Goal: Task Accomplishment & Management: Use online tool/utility

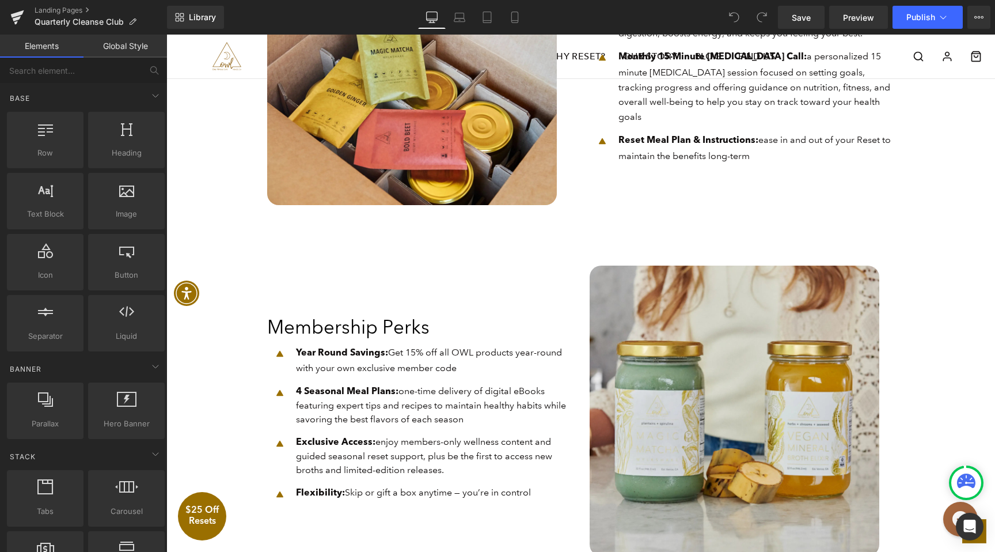
scroll to position [764, 0]
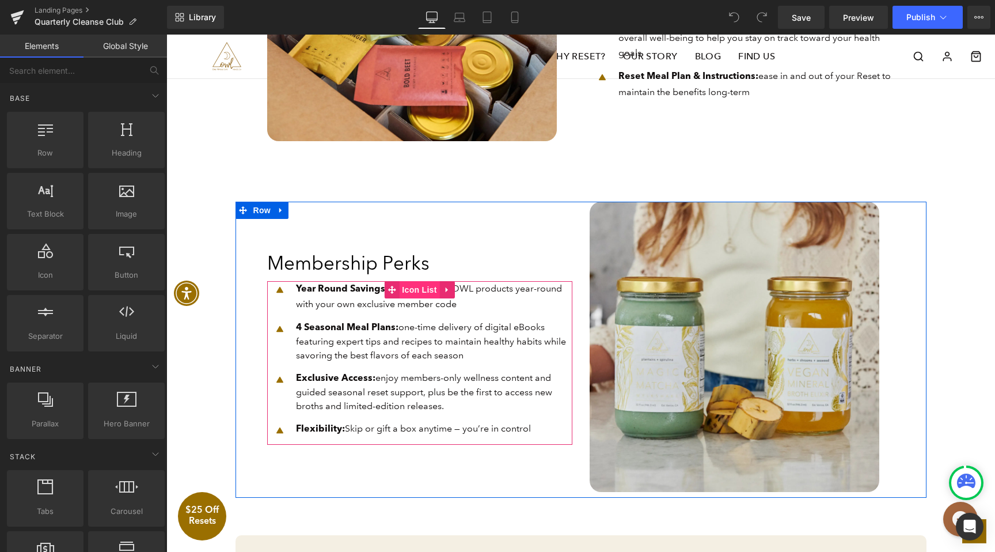
click at [401, 295] on span "Icon List" at bounding box center [419, 289] width 40 height 17
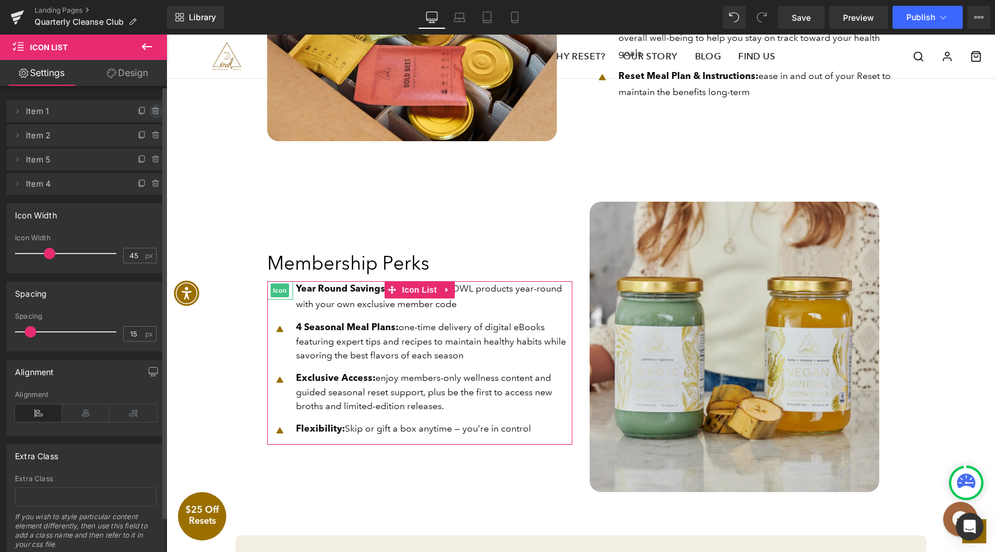
click at [152, 109] on icon at bounding box center [156, 111] width 9 height 9
click at [147, 109] on button "Delete" at bounding box center [144, 111] width 36 height 15
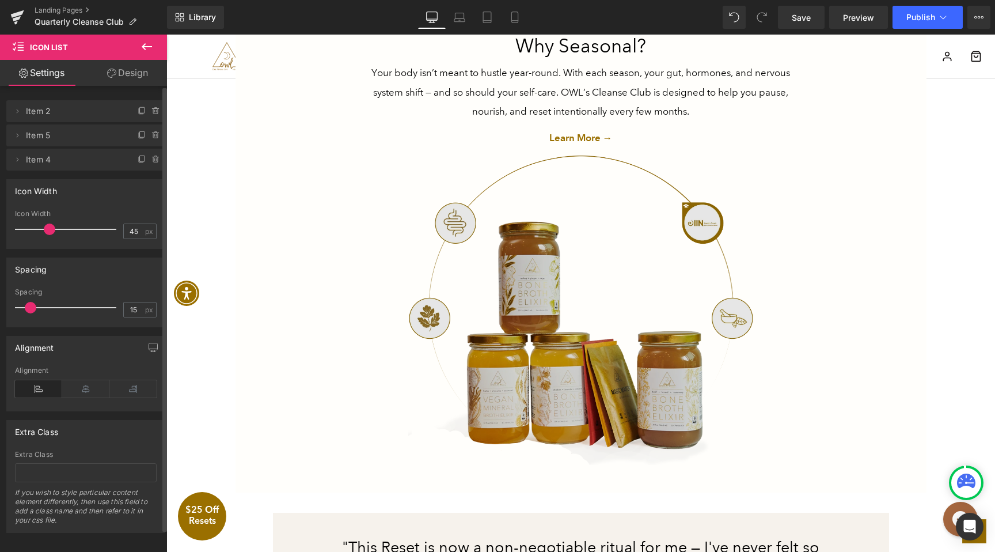
scroll to position [1903, 0]
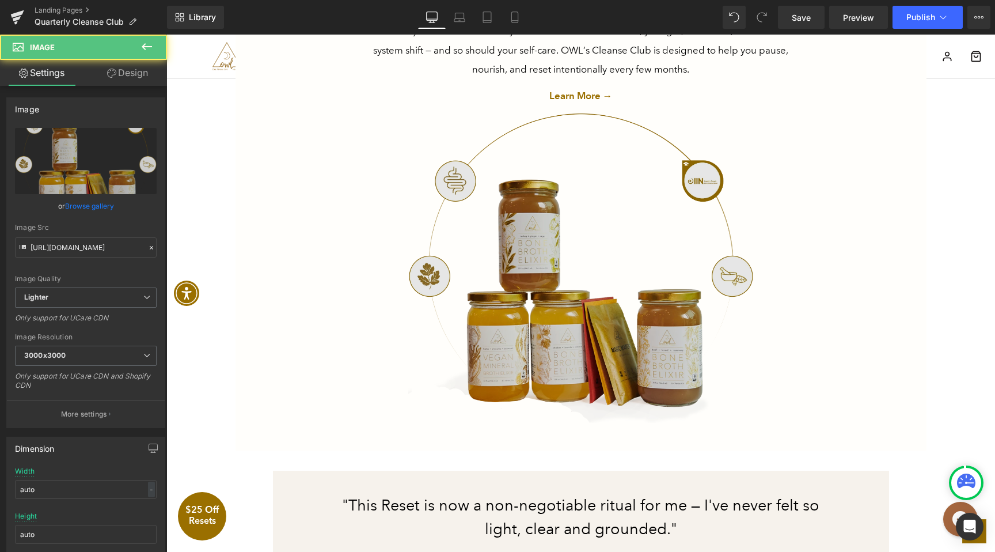
click at [635, 312] on img at bounding box center [581, 268] width 438 height 311
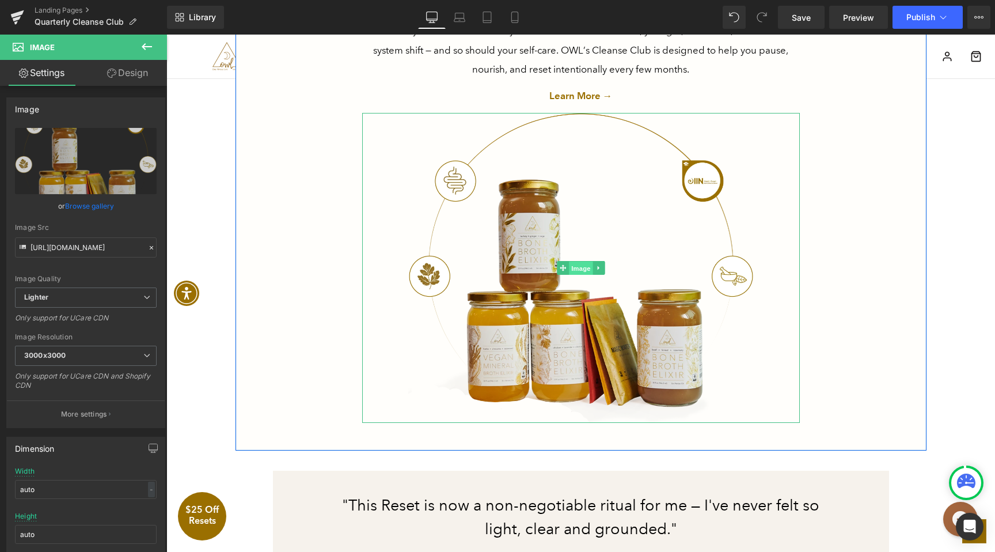
click at [578, 274] on span "Image" at bounding box center [581, 269] width 24 height 14
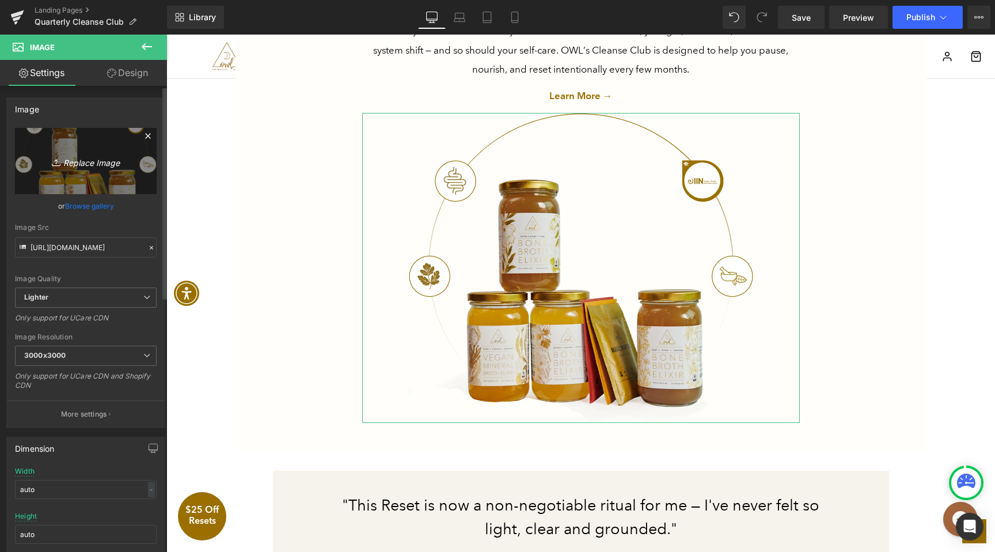
click at [94, 162] on icon "Replace Image" at bounding box center [86, 161] width 92 height 14
type input "C:\fakepath\SeasonalReset.webp"
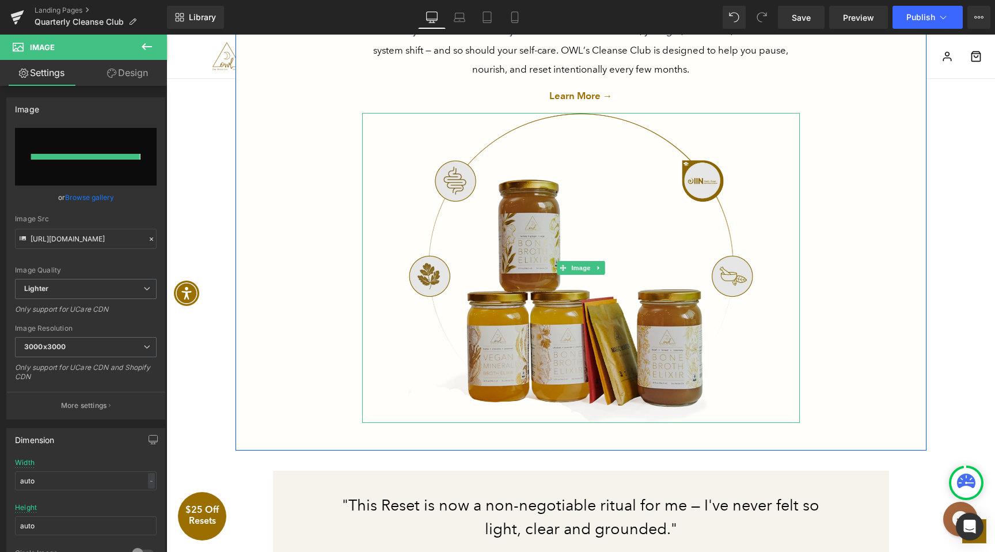
type input "https://ucarecdn.com/68d1b4b6-4dfb-4eb2-911a-abcbe9a419d7/-/format/auto/-/previ…"
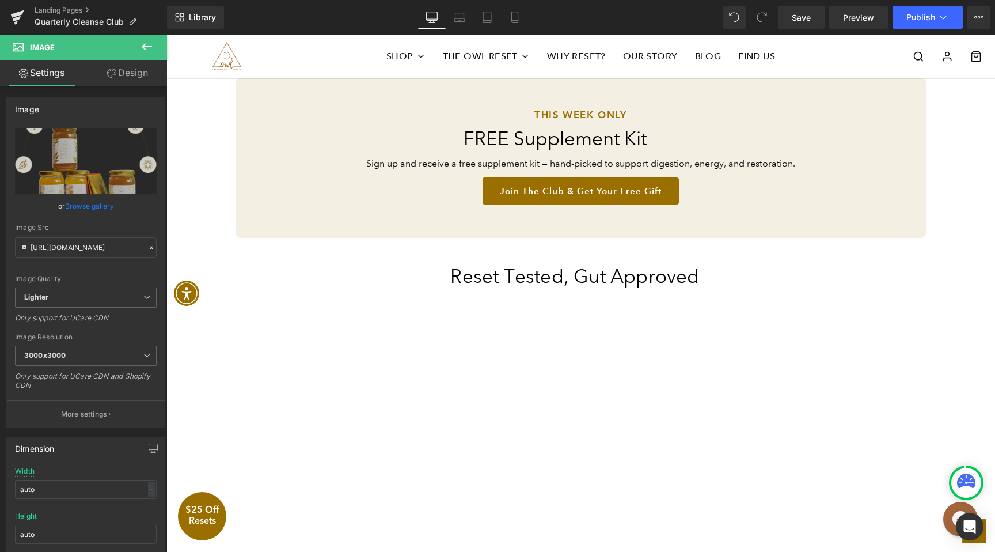
scroll to position [949, 0]
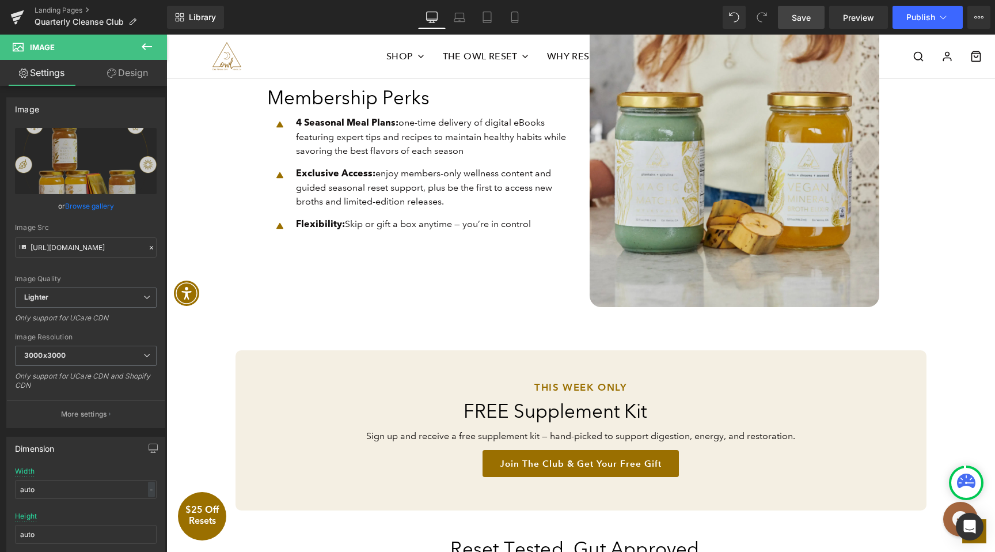
click at [805, 17] on span "Save" at bounding box center [801, 18] width 19 height 12
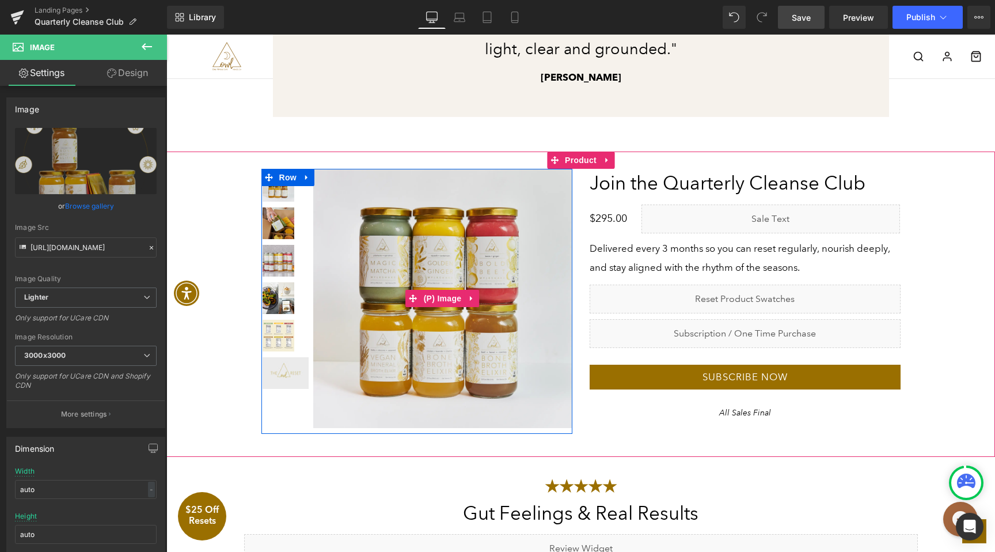
scroll to position [2422, 0]
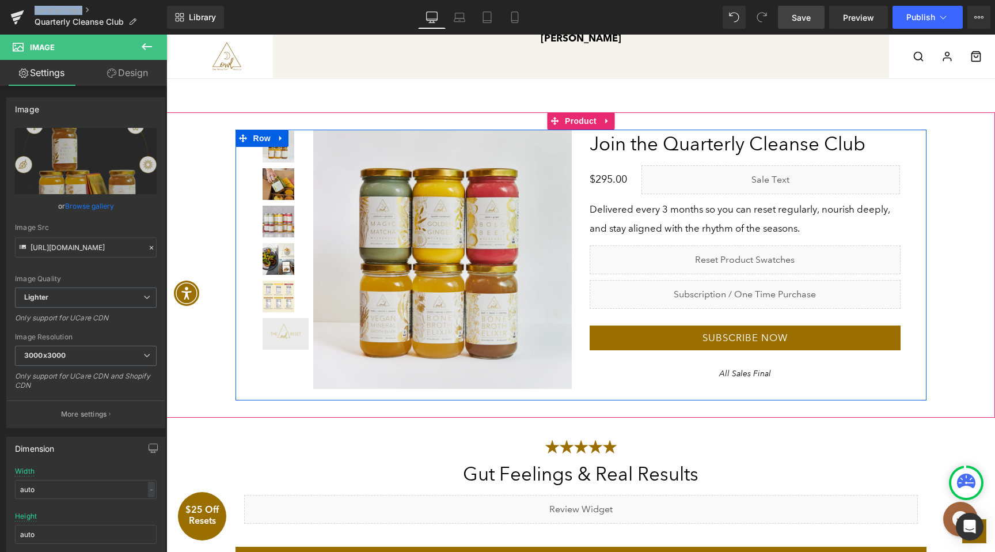
click at [766, 258] on div "Liquid" at bounding box center [745, 259] width 311 height 29
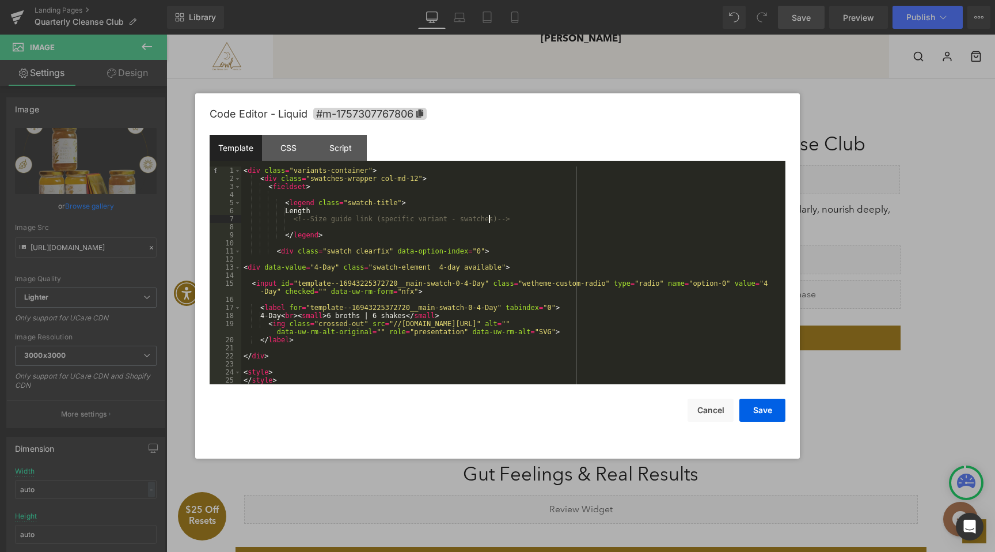
click at [491, 220] on div "< div class = "variants-container" > < div class = "swatches-wrapper col-md-12"…" at bounding box center [511, 283] width 540 height 234
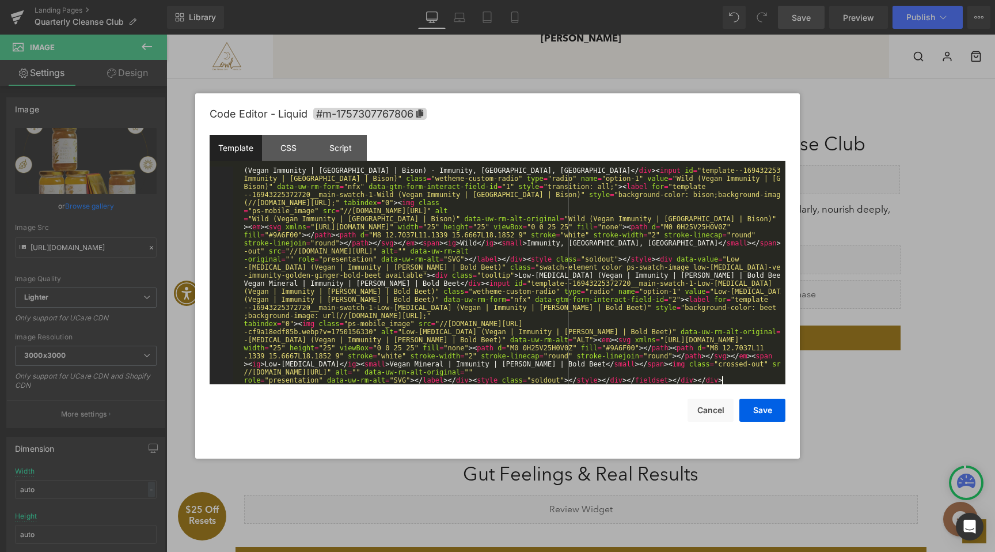
scroll to position [226, 0]
click at [762, 405] on button "Save" at bounding box center [763, 410] width 46 height 23
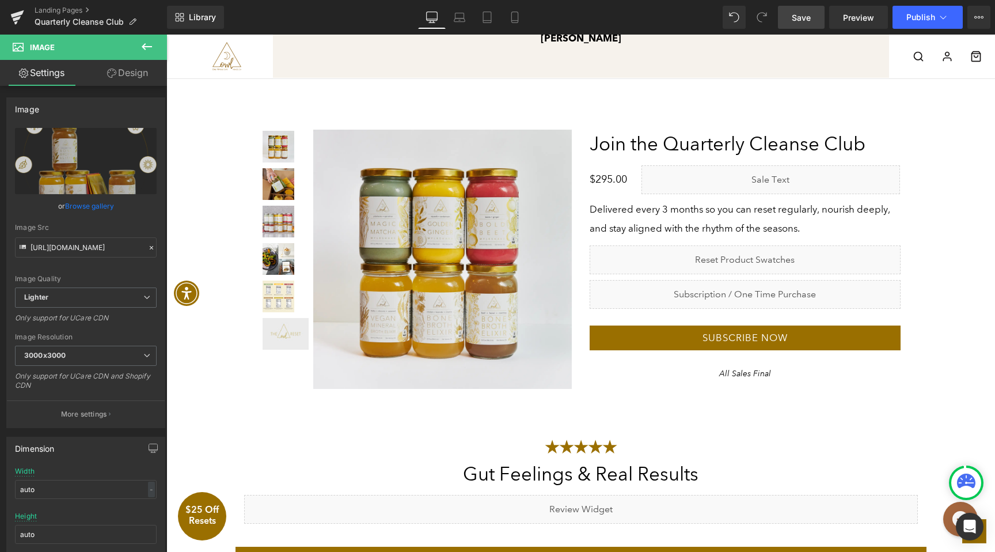
click at [817, 24] on link "Save" at bounding box center [801, 17] width 47 height 23
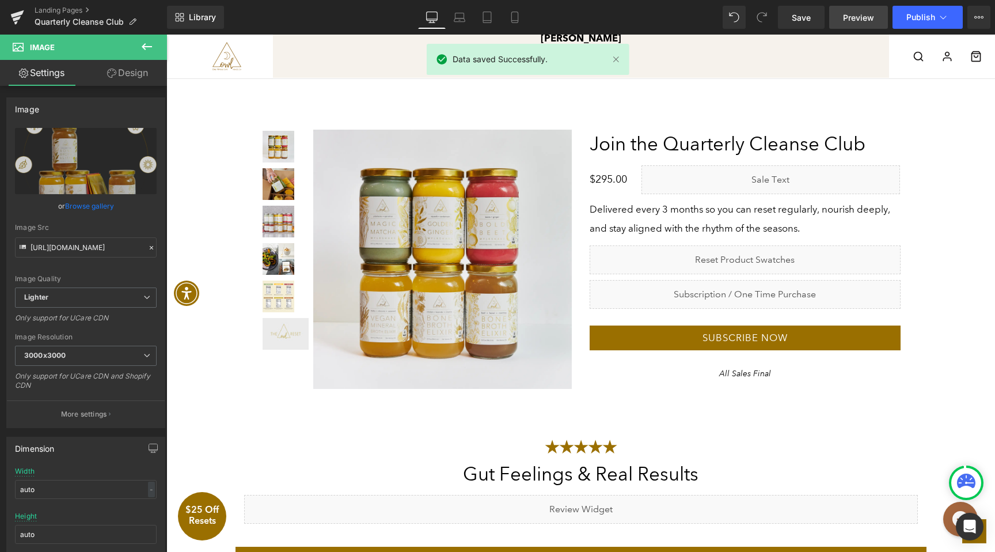
click at [852, 21] on span "Preview" at bounding box center [858, 18] width 31 height 12
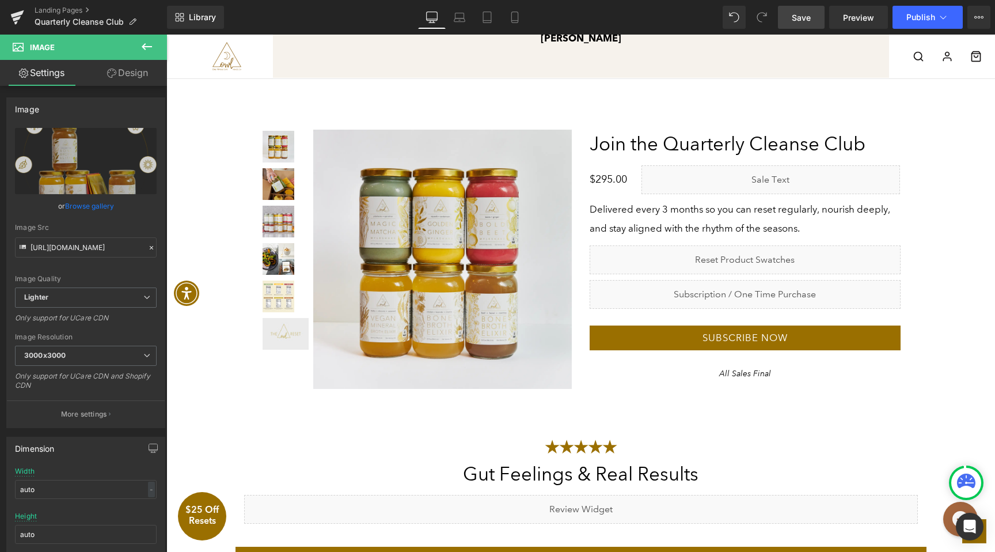
click at [812, 20] on link "Save" at bounding box center [801, 17] width 47 height 23
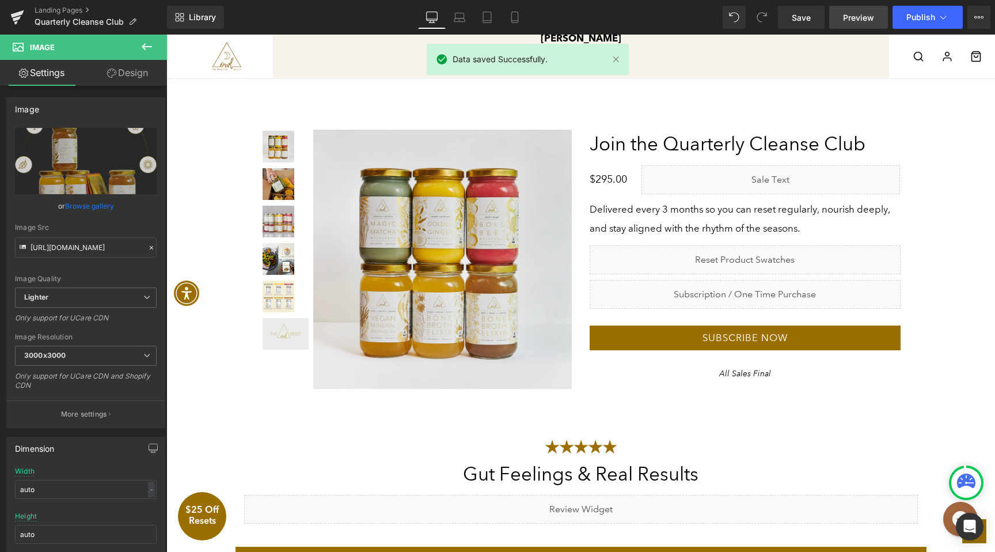
click at [851, 22] on span "Preview" at bounding box center [858, 18] width 31 height 12
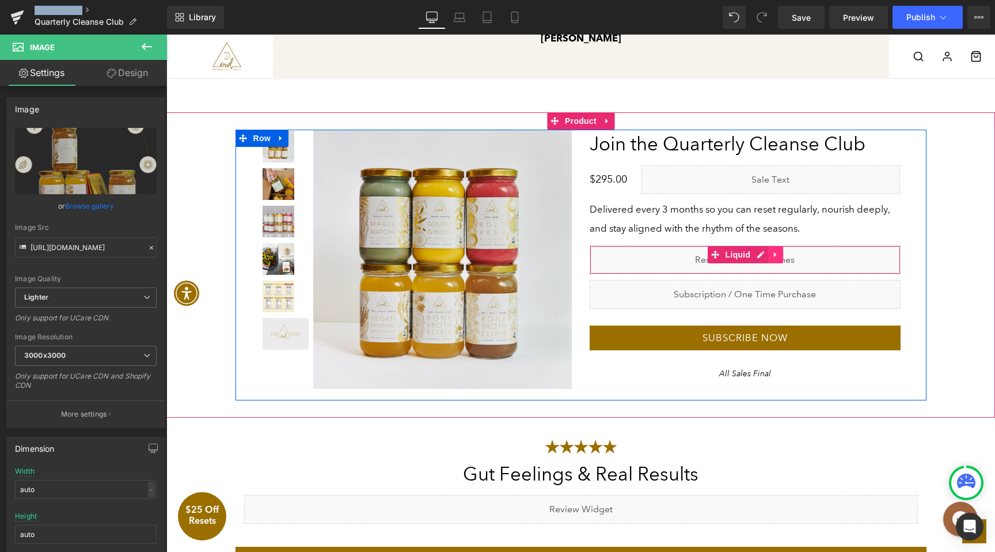
click at [779, 255] on icon at bounding box center [776, 254] width 8 height 9
click at [779, 255] on icon at bounding box center [783, 255] width 8 height 8
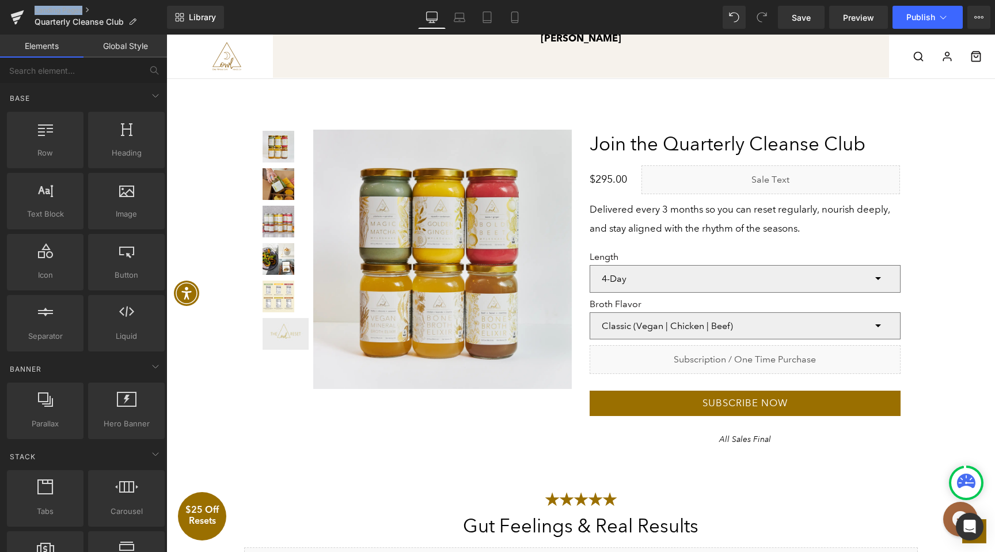
scroll to position [2373, 0]
click at [205, 26] on link "Library" at bounding box center [195, 17] width 57 height 23
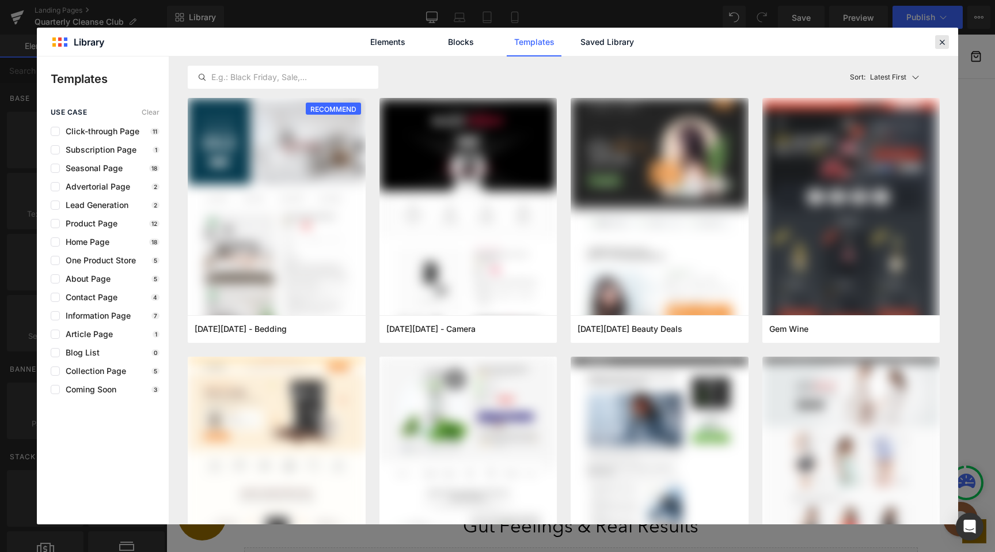
click at [946, 40] on icon at bounding box center [942, 42] width 10 height 10
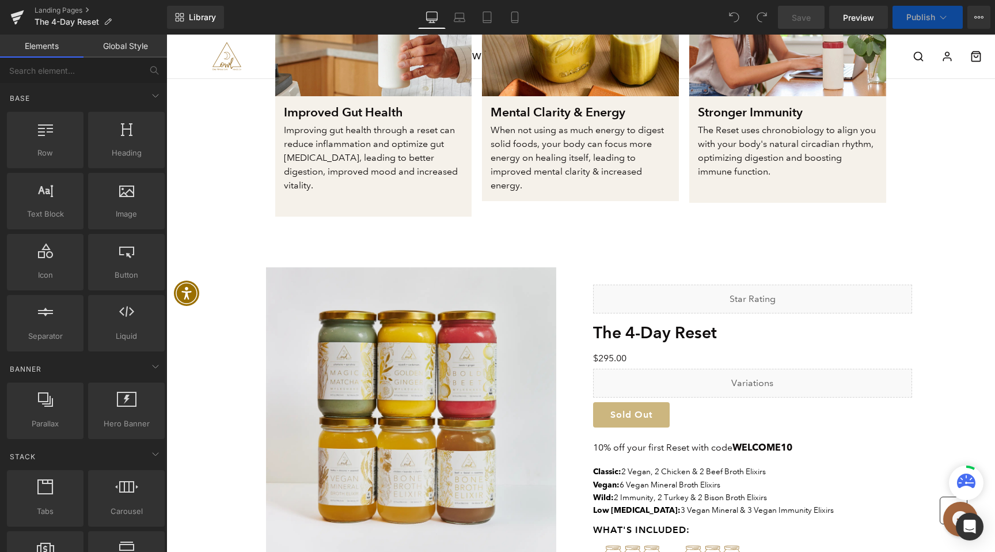
scroll to position [1037, 0]
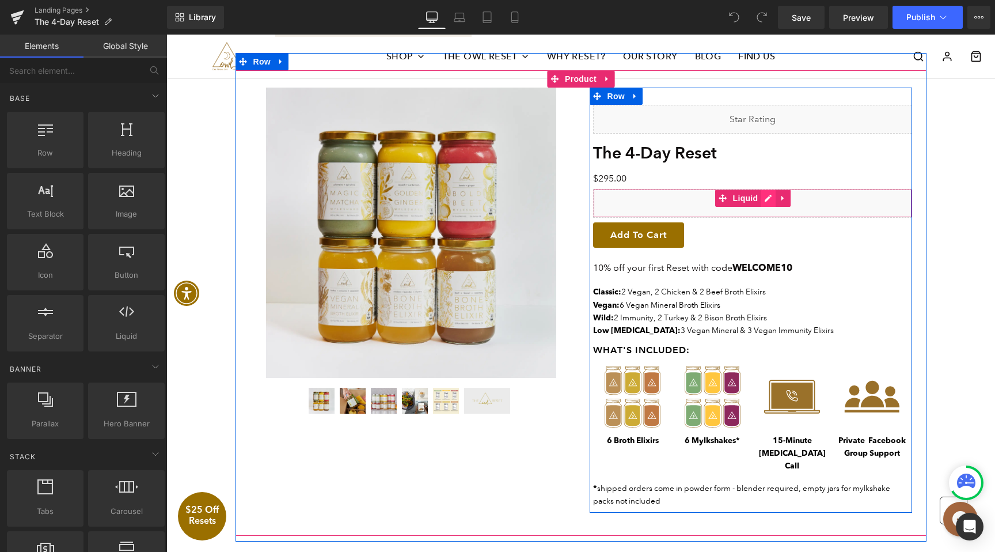
click at [774, 189] on div "Liquid" at bounding box center [752, 203] width 319 height 29
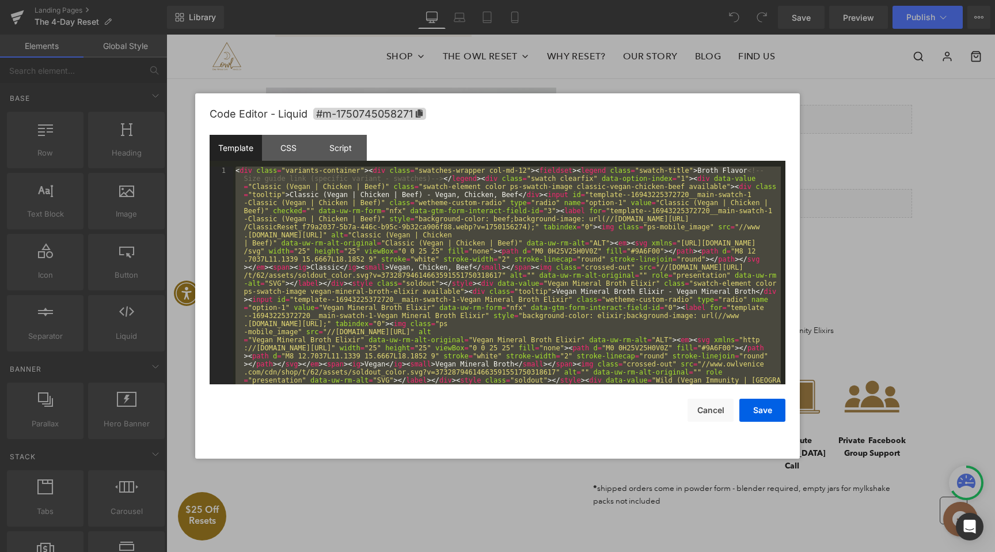
scroll to position [226, 0]
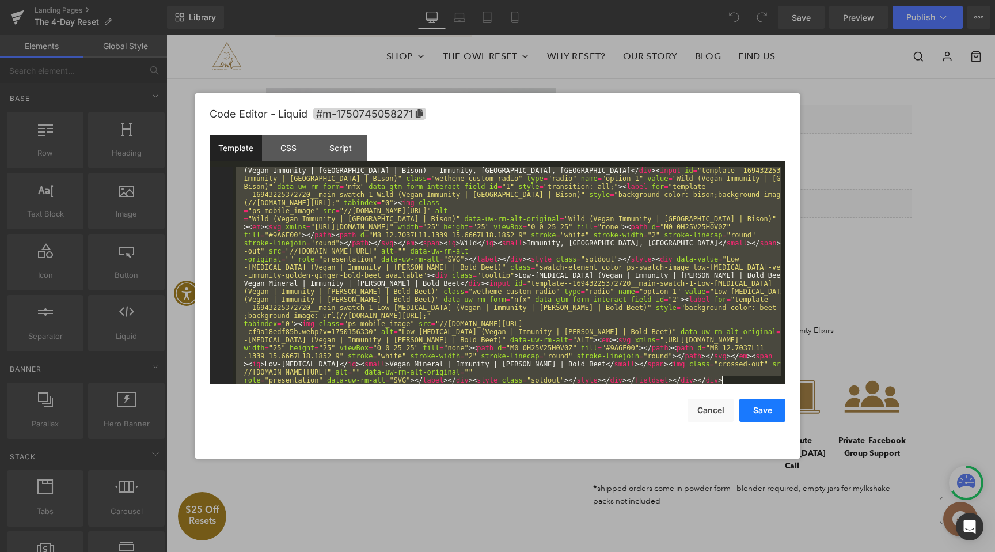
click at [746, 411] on button "Save" at bounding box center [763, 410] width 46 height 23
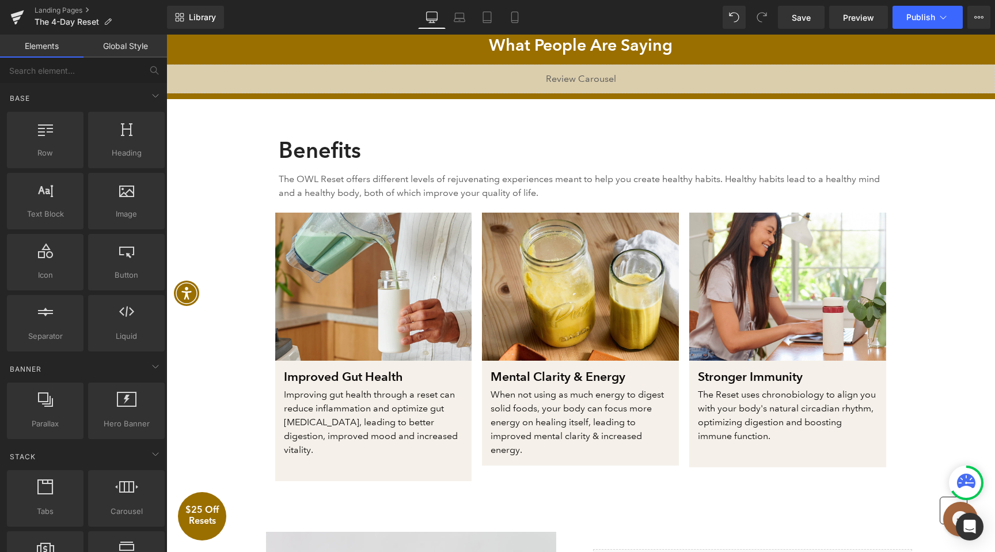
scroll to position [499, 0]
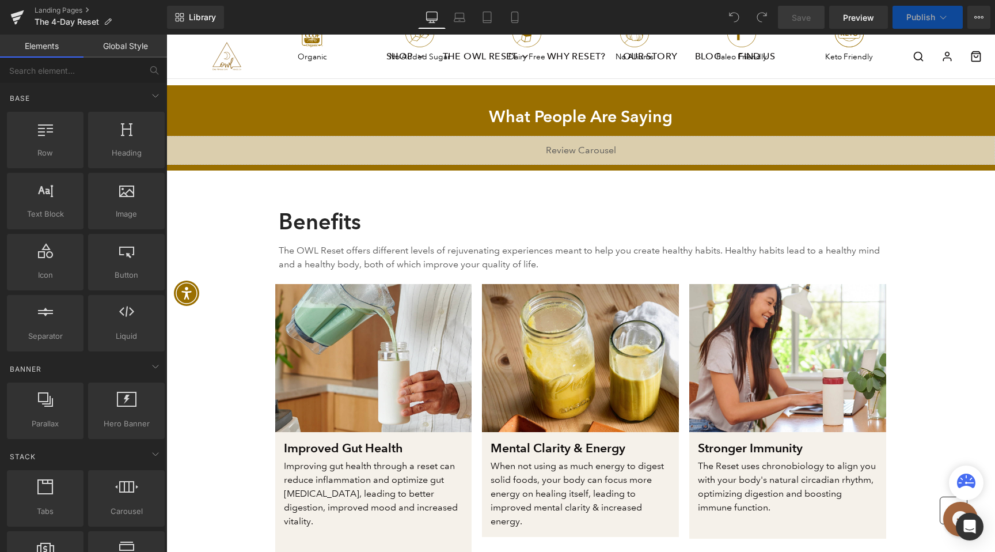
scroll to position [1059, 0]
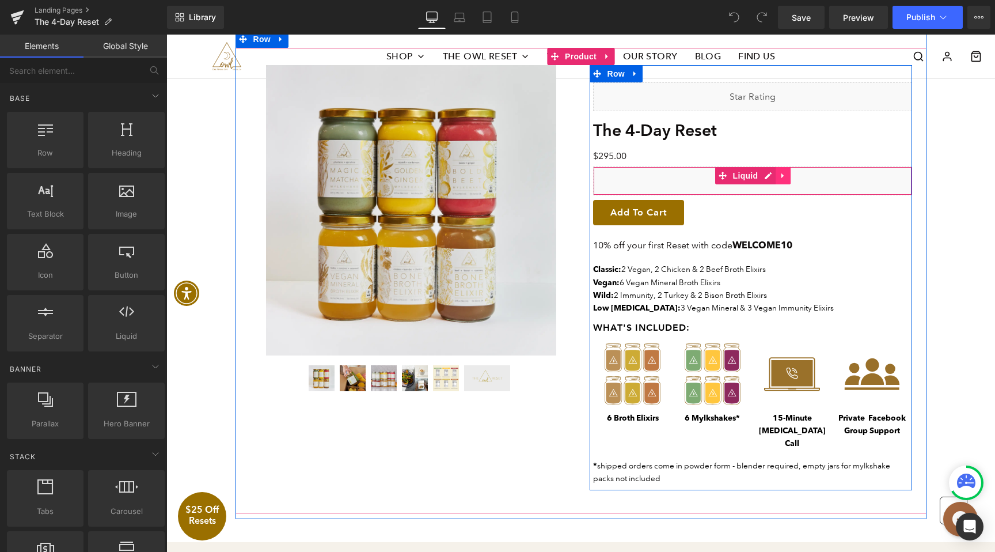
click icon
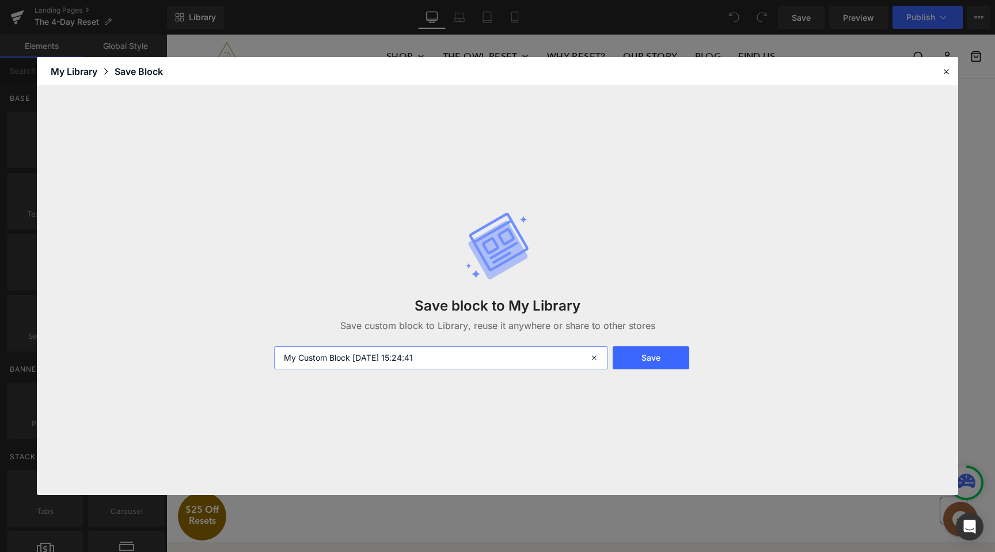
click input "My Custom Block 2025-09-08 15:24:41"
type input "NEW PDP Variations"
click button "Save"
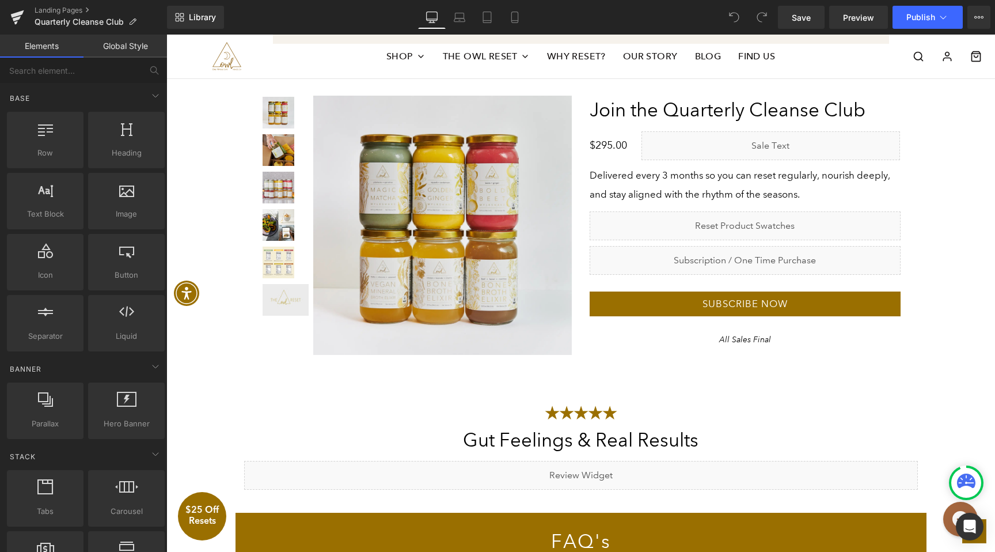
scroll to position [2475, 0]
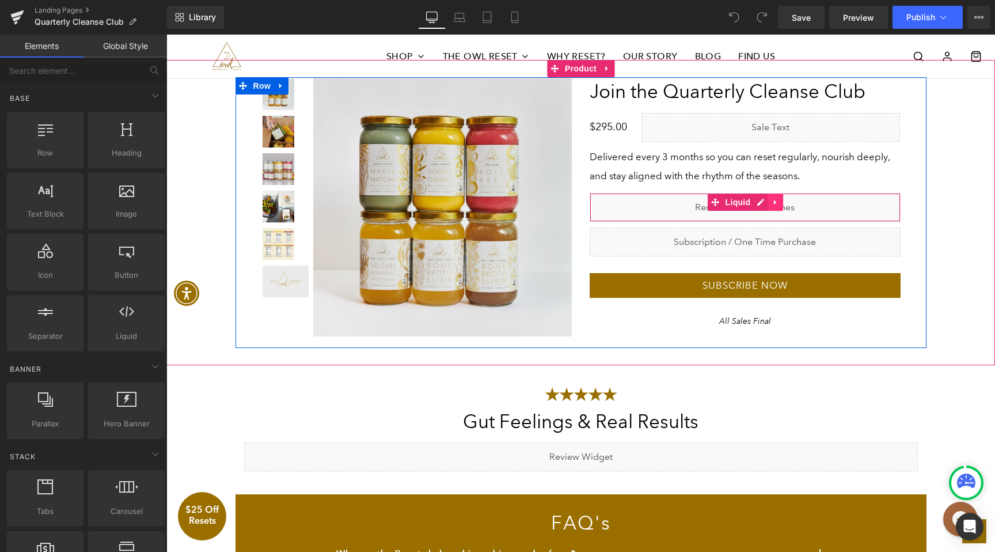
click at [774, 205] on icon at bounding box center [776, 202] width 8 height 9
click at [779, 203] on icon at bounding box center [783, 202] width 8 height 8
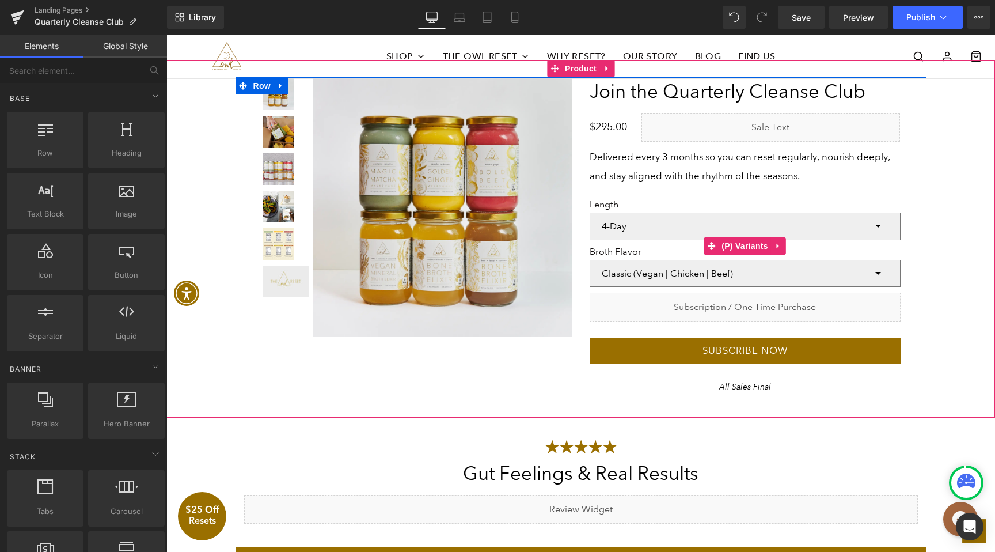
scroll to position [2426, 0]
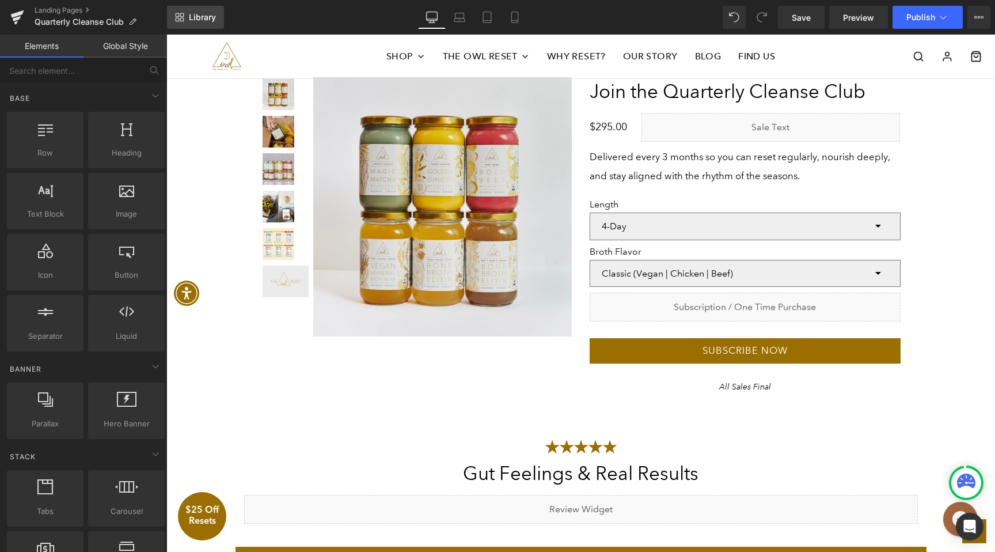
click at [199, 21] on span "Library" at bounding box center [202, 17] width 27 height 10
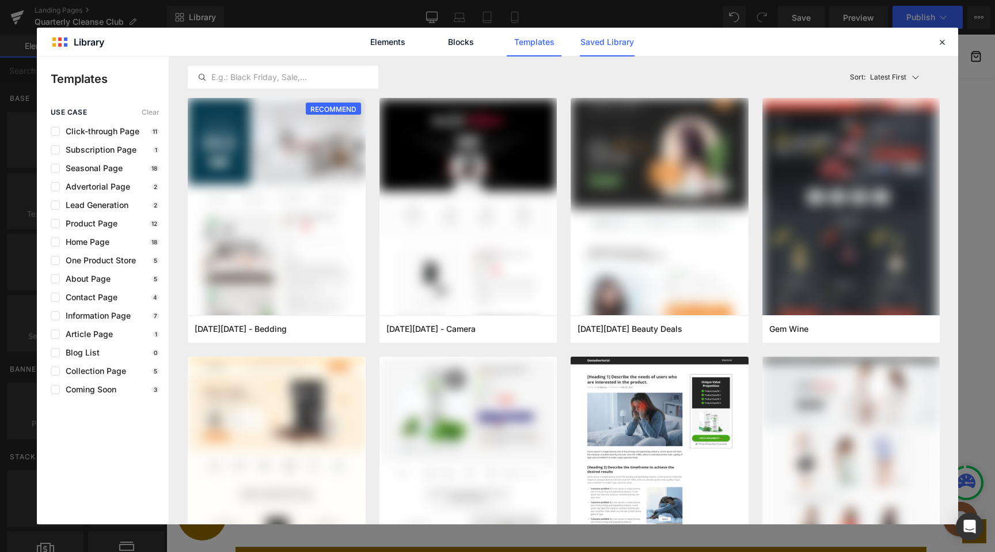
click at [598, 41] on link "Saved Library" at bounding box center [607, 42] width 55 height 29
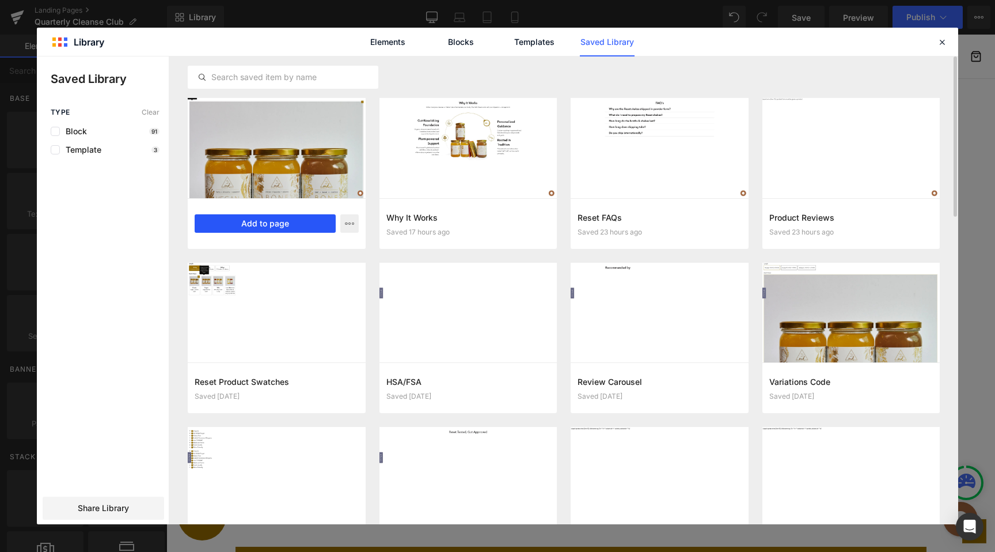
click at [296, 226] on button "Add to page" at bounding box center [265, 223] width 141 height 18
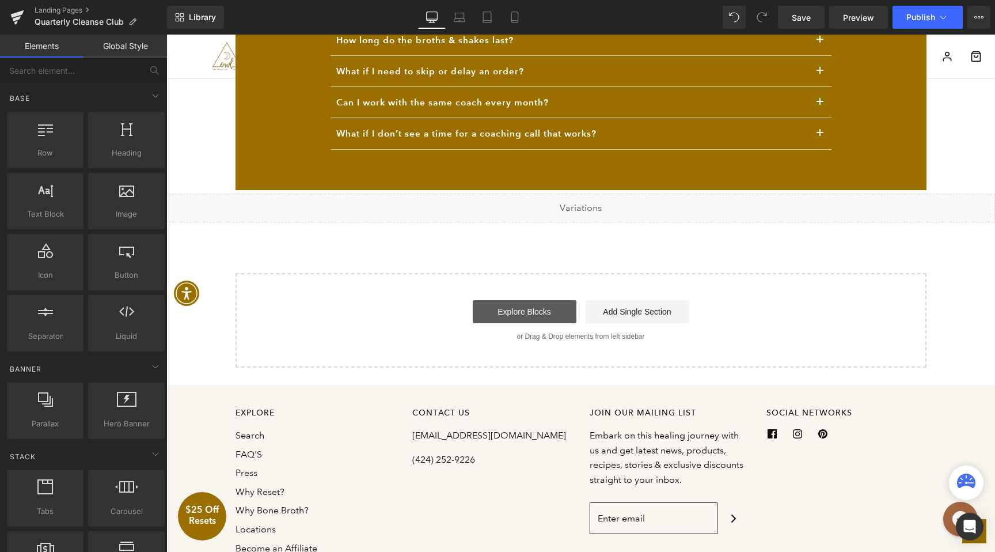
scroll to position [2994, 0]
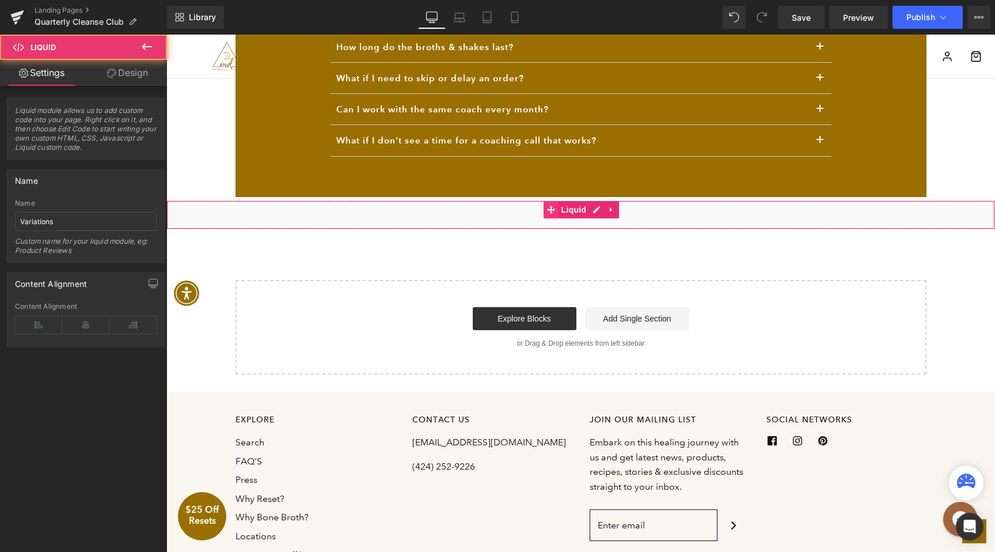
click at [548, 214] on div "Liquid" at bounding box center [580, 214] width 829 height 29
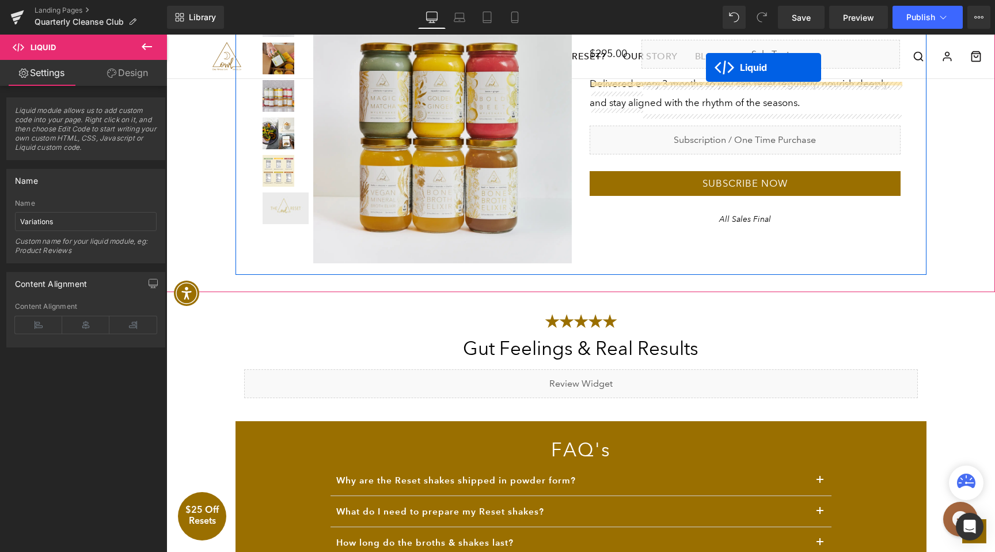
scroll to position [2430, 0]
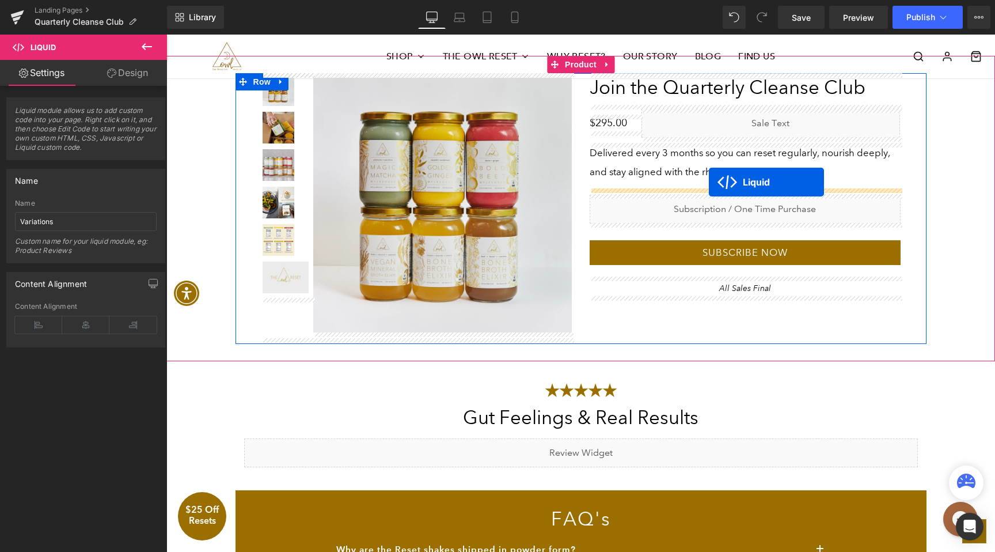
drag, startPoint x: 550, startPoint y: 210, endPoint x: 709, endPoint y: 181, distance: 161.5
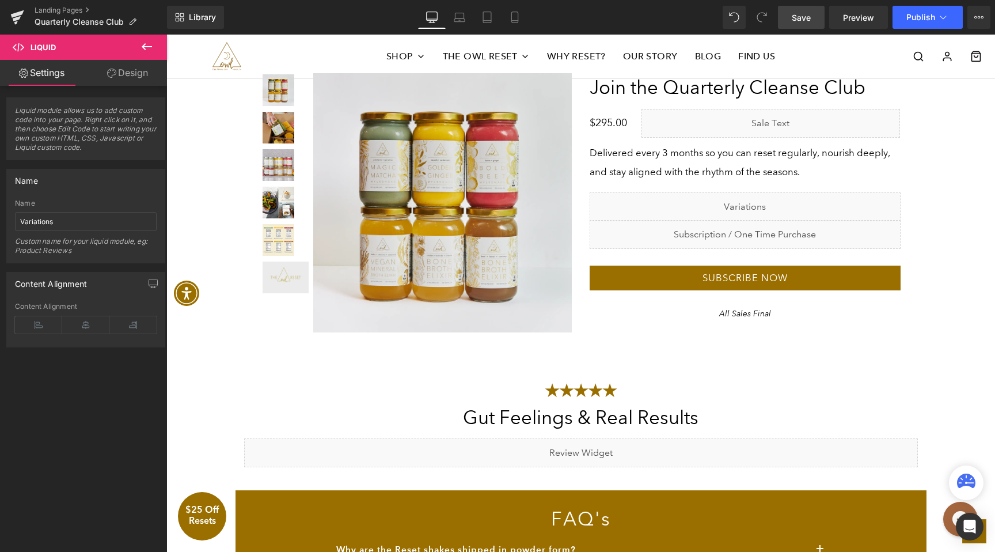
click at [812, 25] on link "Save" at bounding box center [801, 17] width 47 height 23
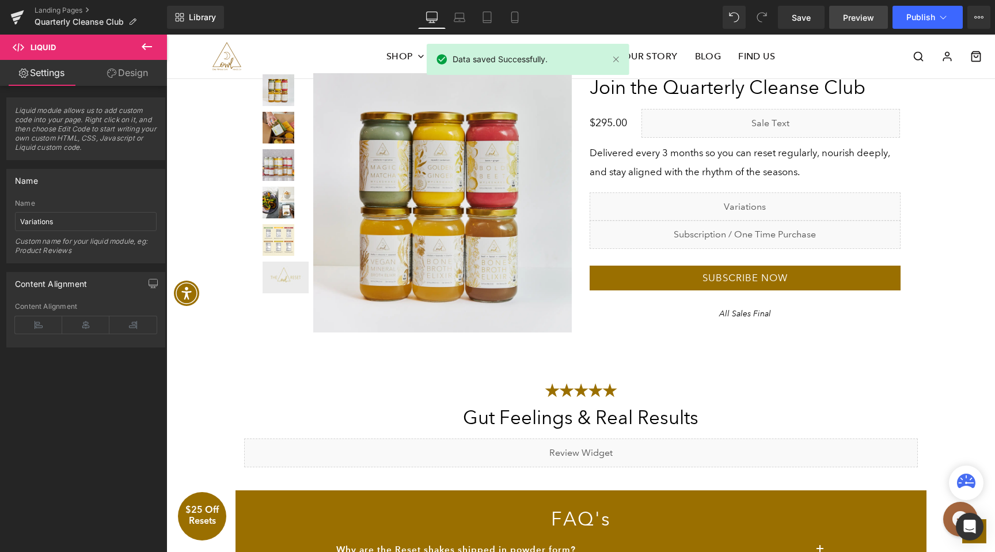
click at [858, 20] on span "Preview" at bounding box center [858, 18] width 31 height 12
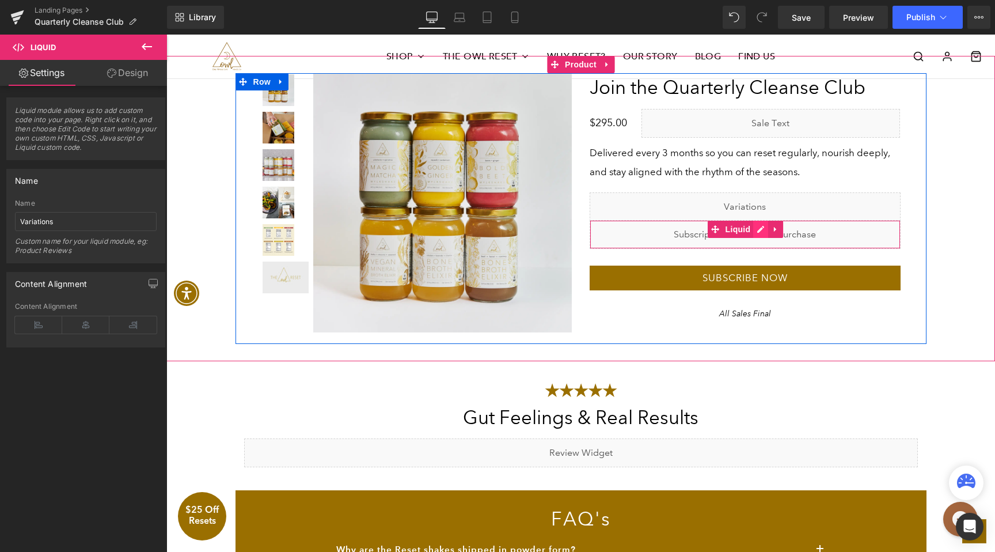
click at [759, 232] on div "Liquid" at bounding box center [745, 234] width 311 height 29
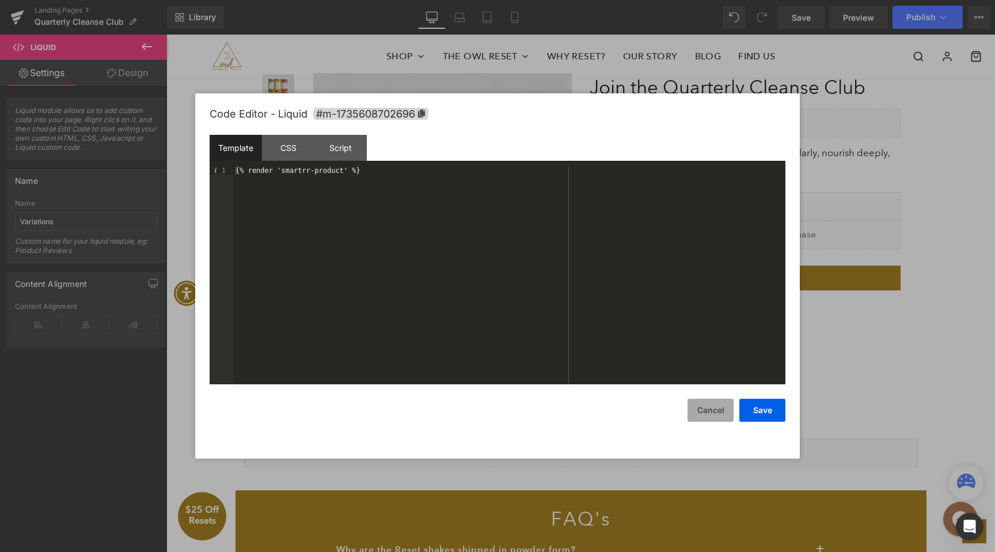
click at [719, 414] on button "Cancel" at bounding box center [711, 410] width 46 height 23
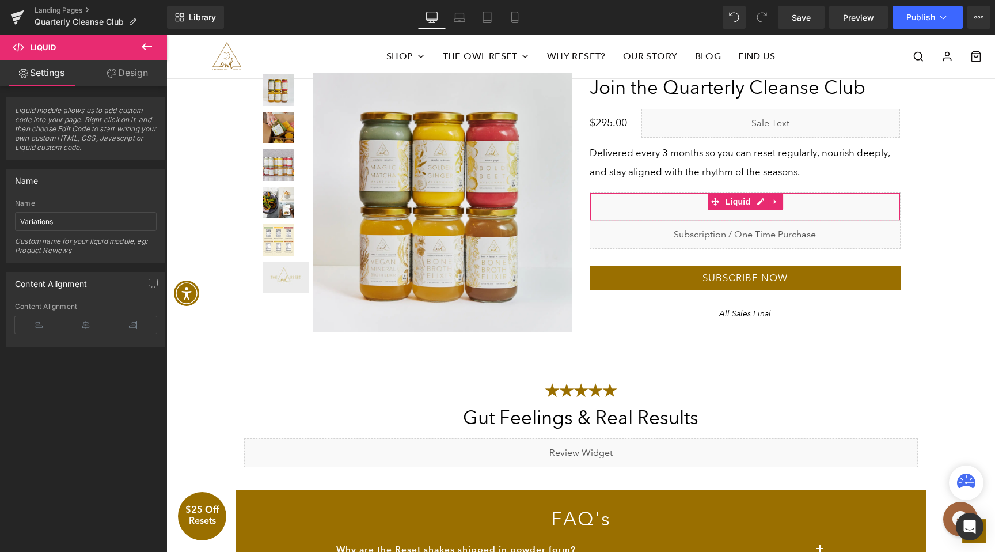
click at [115, 71] on link "Design" at bounding box center [128, 73] width 84 height 26
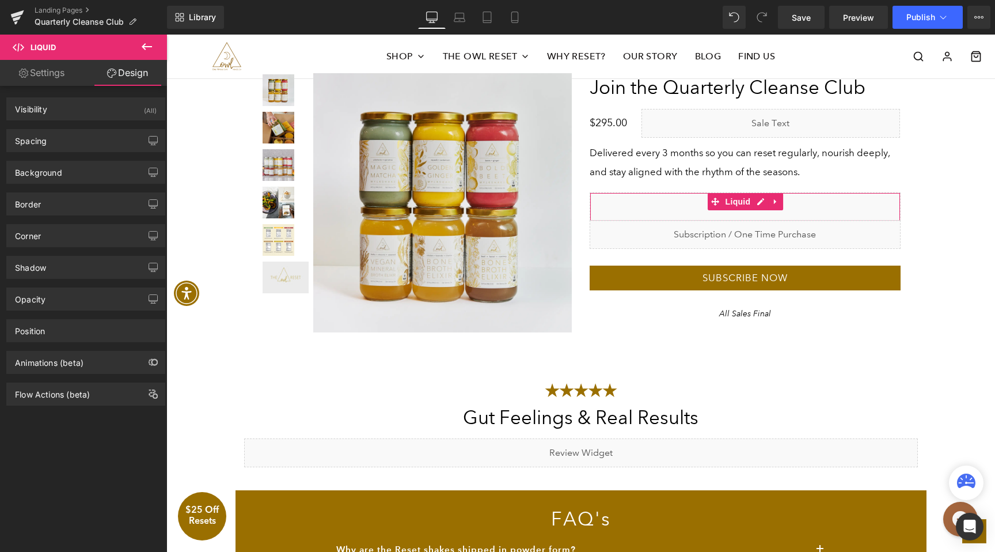
click at [19, 75] on icon at bounding box center [23, 73] width 9 height 9
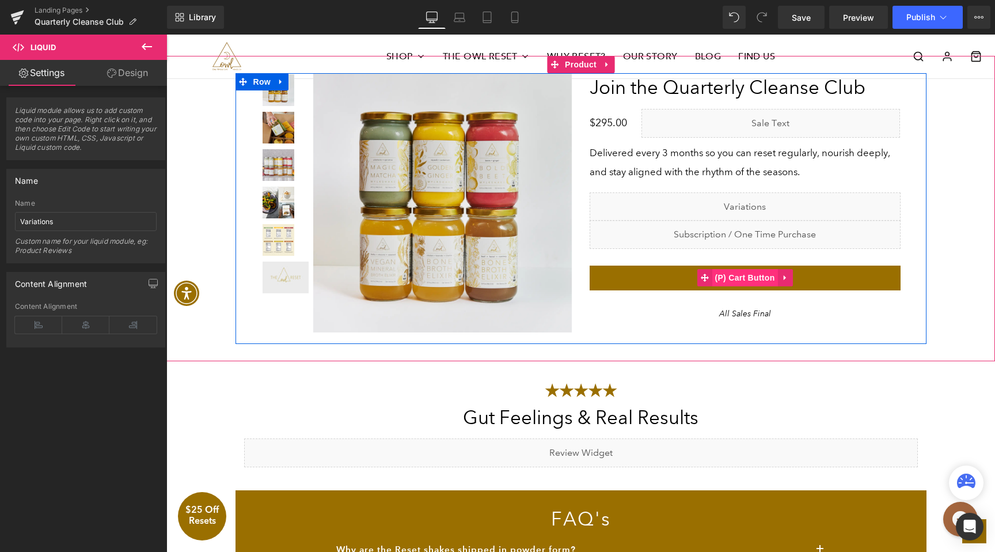
click at [730, 278] on span "(P) Cart Button" at bounding box center [745, 277] width 66 height 17
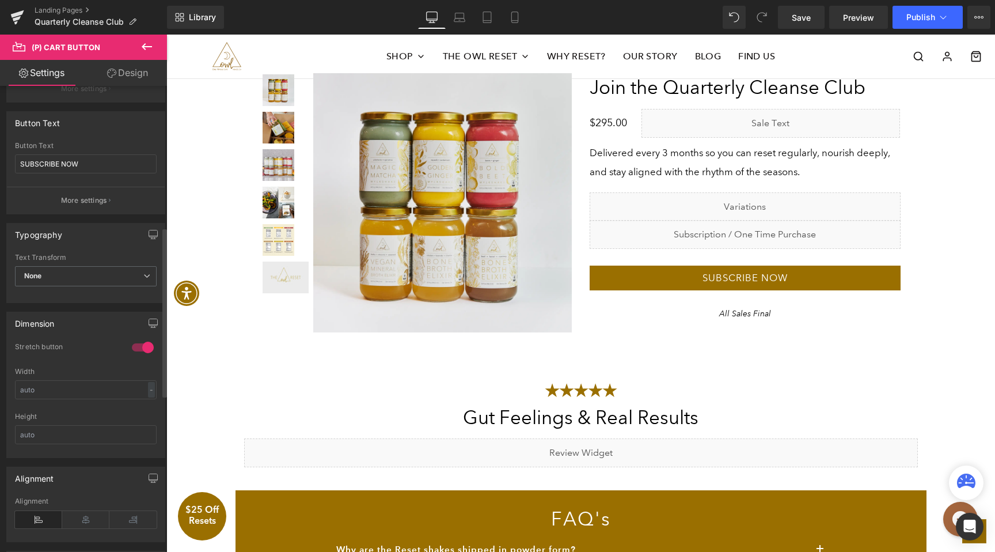
scroll to position [0, 0]
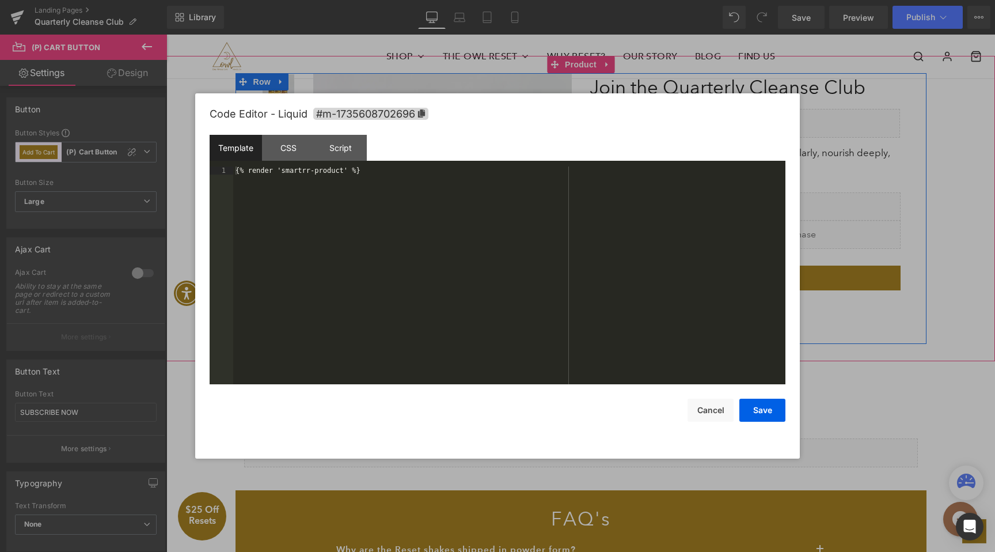
click at [755, 232] on link at bounding box center [758, 229] width 12 height 14
click at [707, 419] on button "Cancel" at bounding box center [711, 410] width 46 height 23
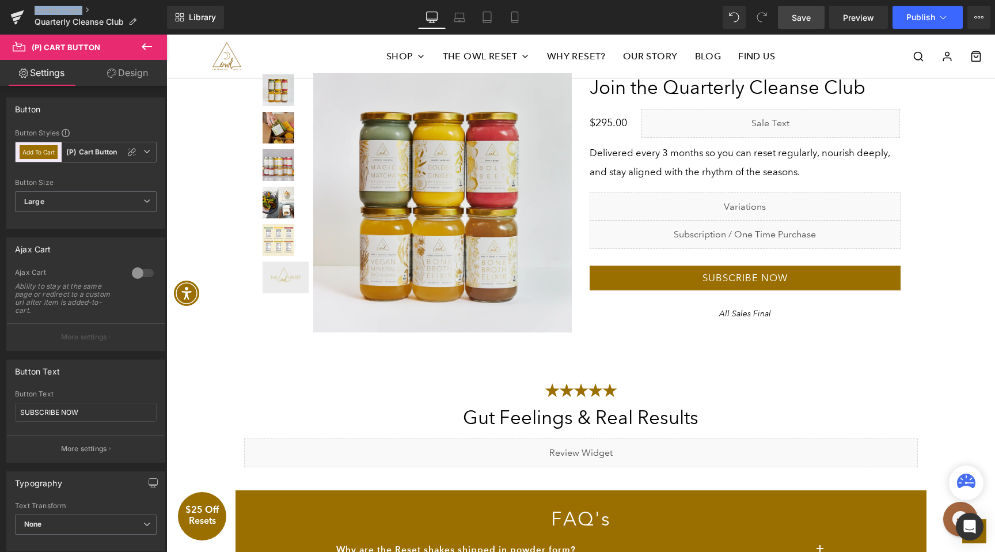
click at [801, 22] on span "Save" at bounding box center [801, 18] width 19 height 12
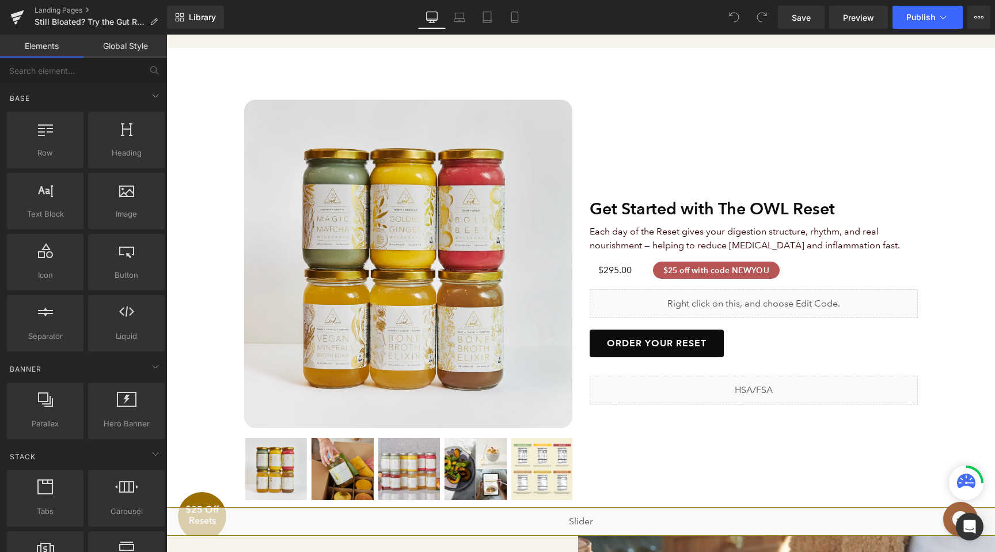
scroll to position [1305, 0]
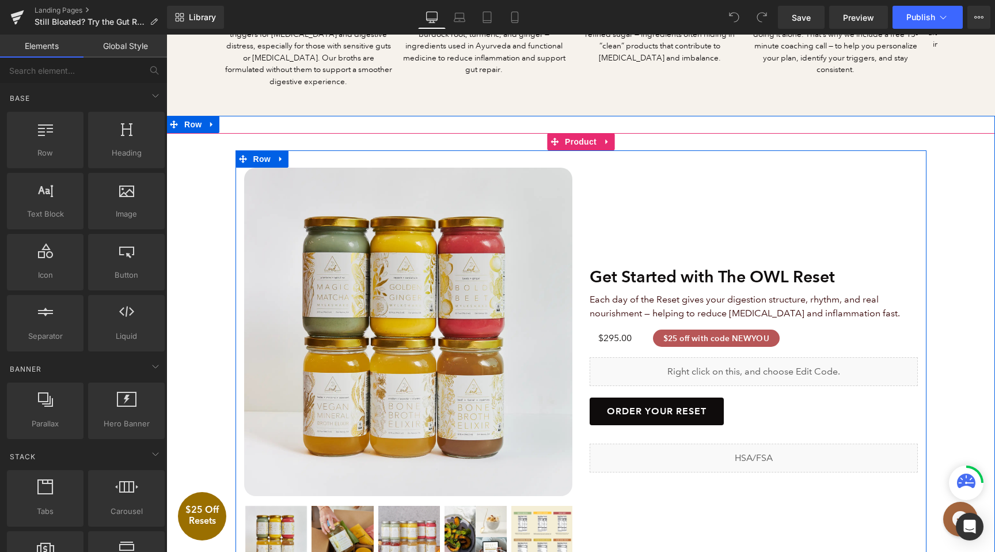
click at [775, 357] on div "Liquid" at bounding box center [754, 371] width 328 height 29
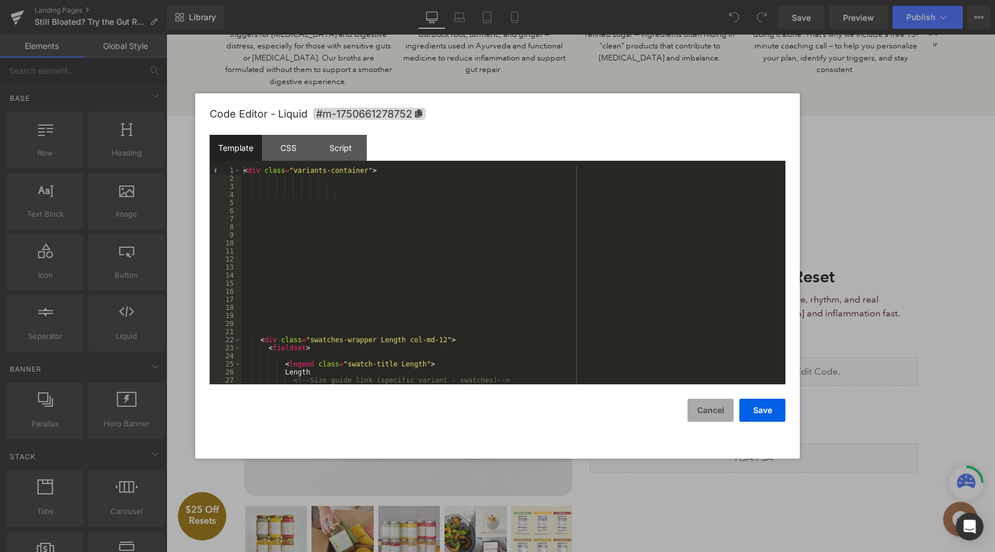
click at [729, 414] on button "Cancel" at bounding box center [711, 410] width 46 height 23
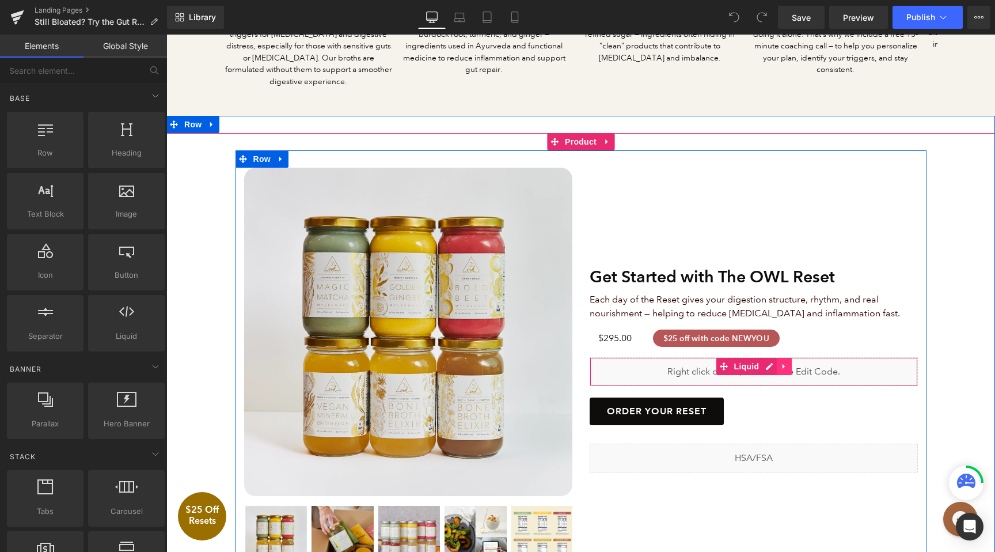
click at [785, 364] on icon at bounding box center [784, 366] width 2 height 5
click at [747, 357] on div "Liquid" at bounding box center [754, 371] width 328 height 29
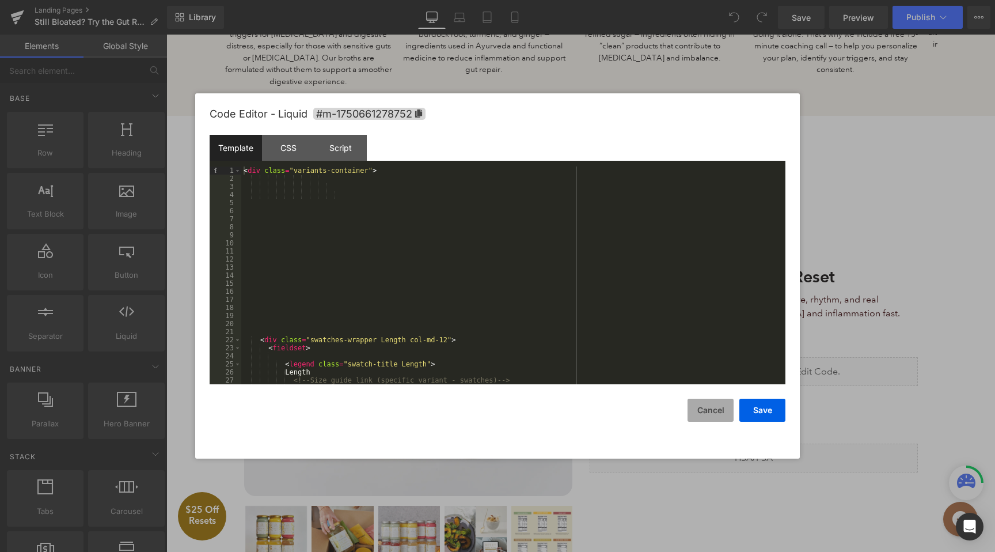
click at [723, 414] on button "Cancel" at bounding box center [711, 410] width 46 height 23
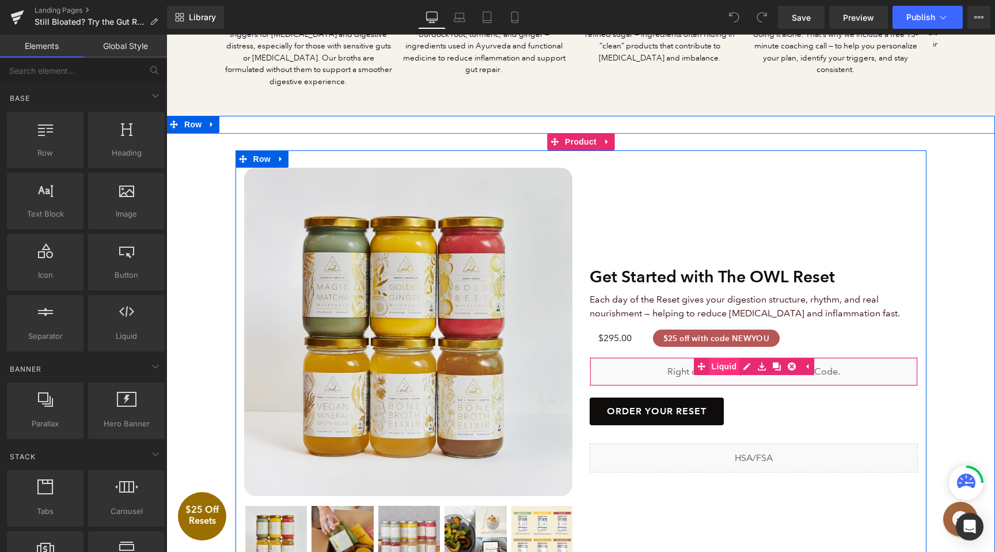
click at [731, 358] on span "Liquid" at bounding box center [724, 366] width 31 height 17
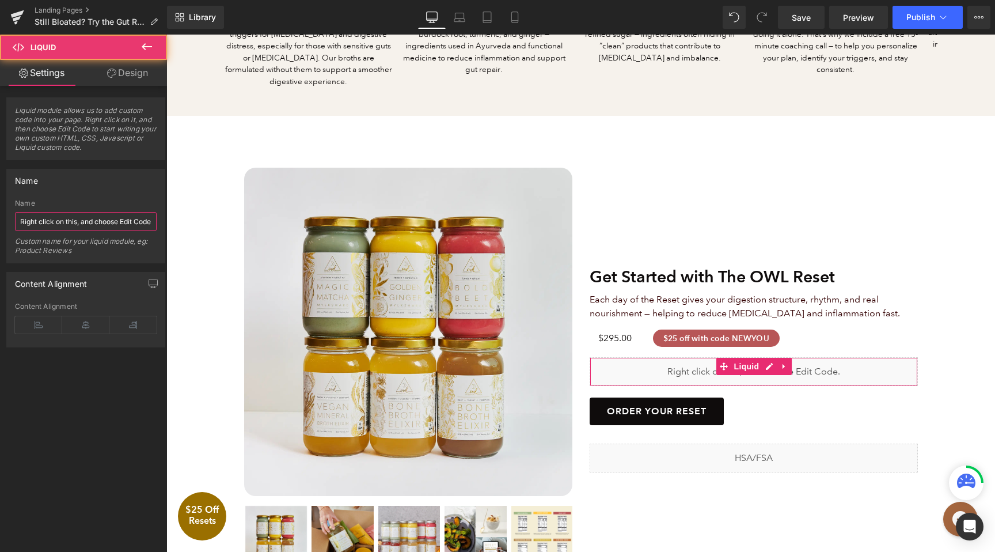
click at [126, 219] on input "Right click on this, and choose Edit Code." at bounding box center [86, 221] width 142 height 19
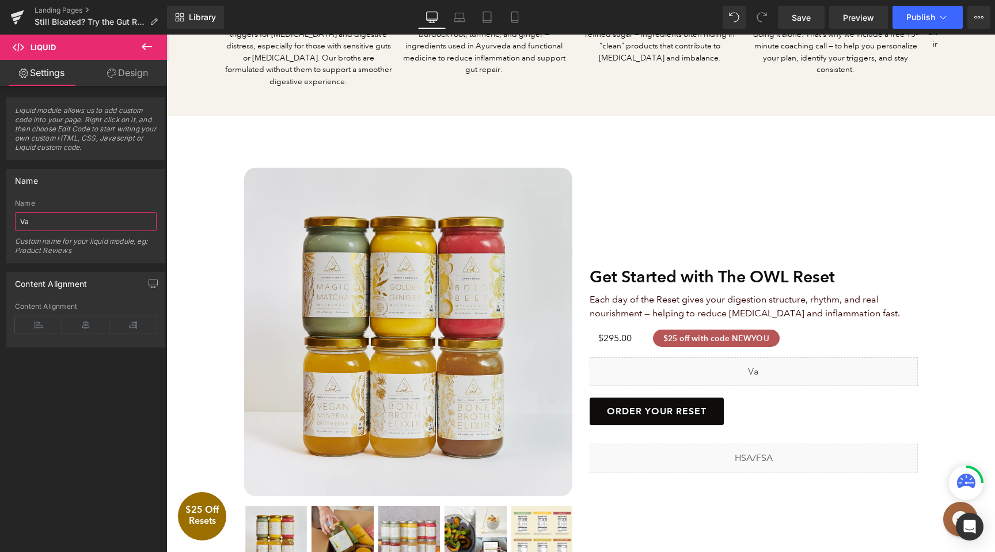
type input "V"
type input "F"
type input "Days + Flavor"
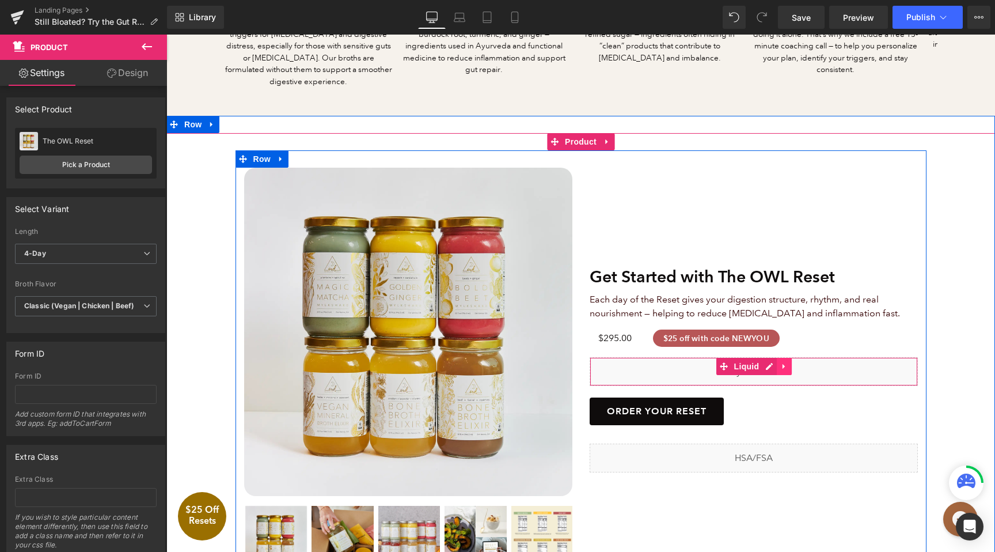
click at [785, 362] on icon at bounding box center [785, 366] width 8 height 9
click at [765, 362] on icon at bounding box center [762, 366] width 8 height 8
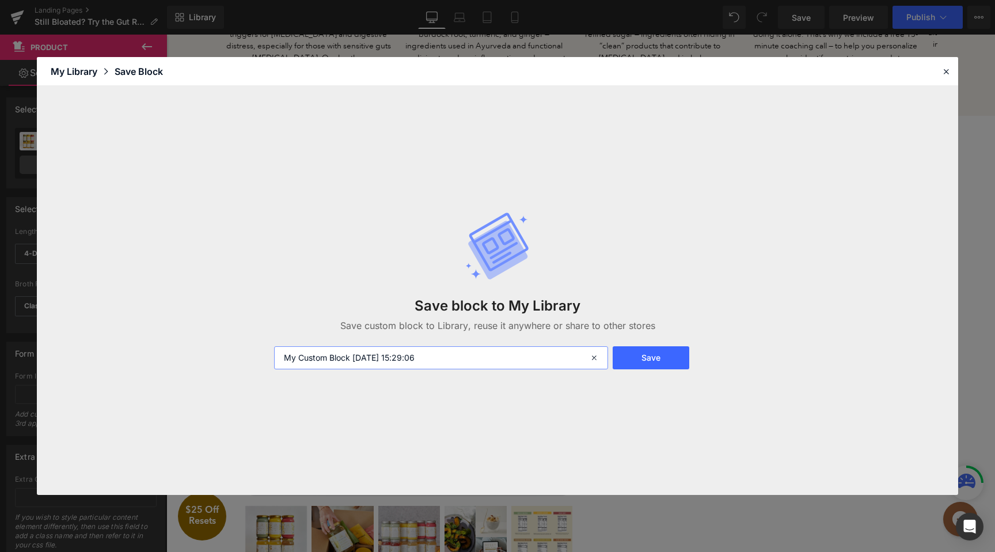
click at [495, 368] on input "My Custom Block 2025-09-08 15:29:06" at bounding box center [441, 357] width 334 height 23
type input "Day + Flavor Variation Selection (NEW PDP)"
click at [676, 359] on button "Save" at bounding box center [651, 357] width 77 height 23
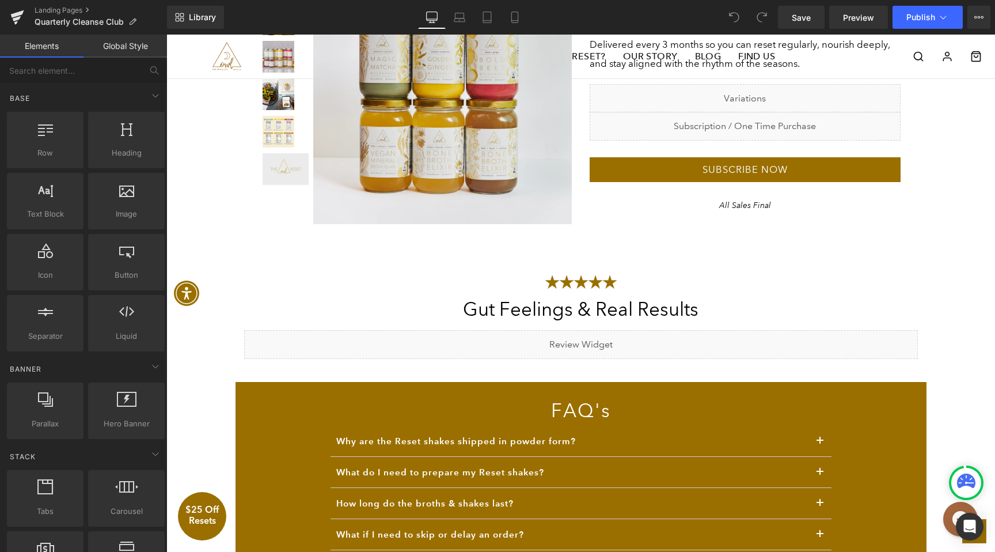
scroll to position [2493, 0]
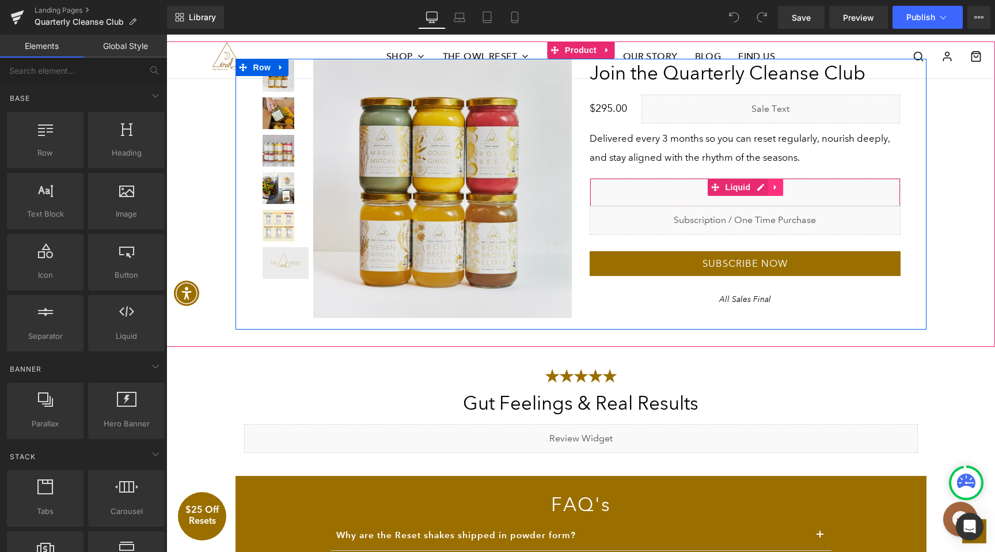
click at [777, 187] on icon at bounding box center [776, 187] width 8 height 9
click at [783, 187] on icon at bounding box center [783, 187] width 8 height 8
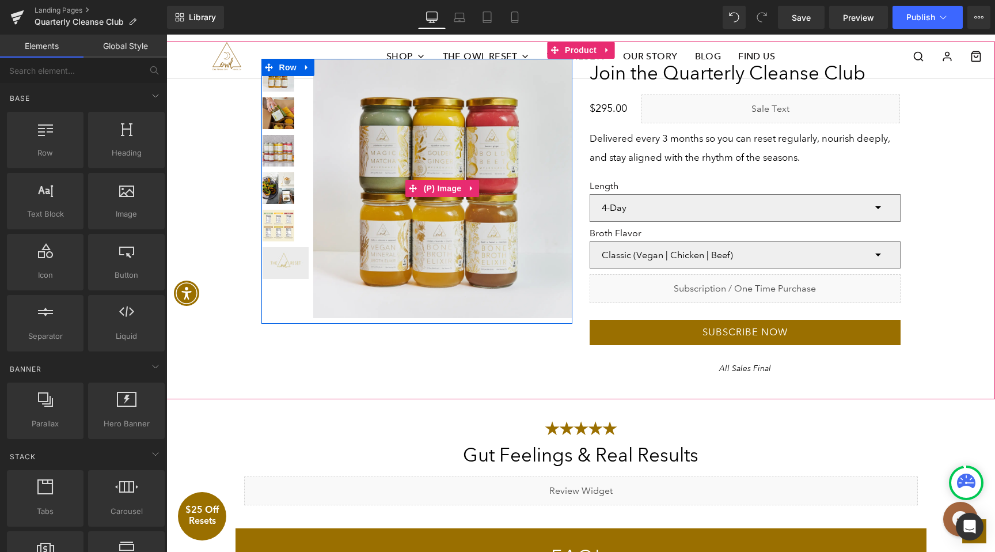
scroll to position [2444, 0]
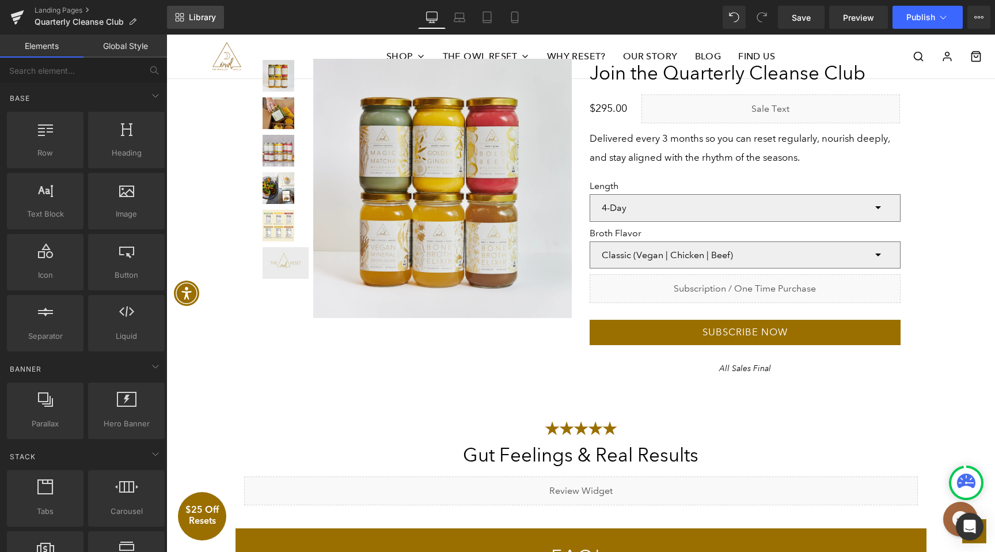
click at [206, 25] on link "Library" at bounding box center [195, 17] width 57 height 23
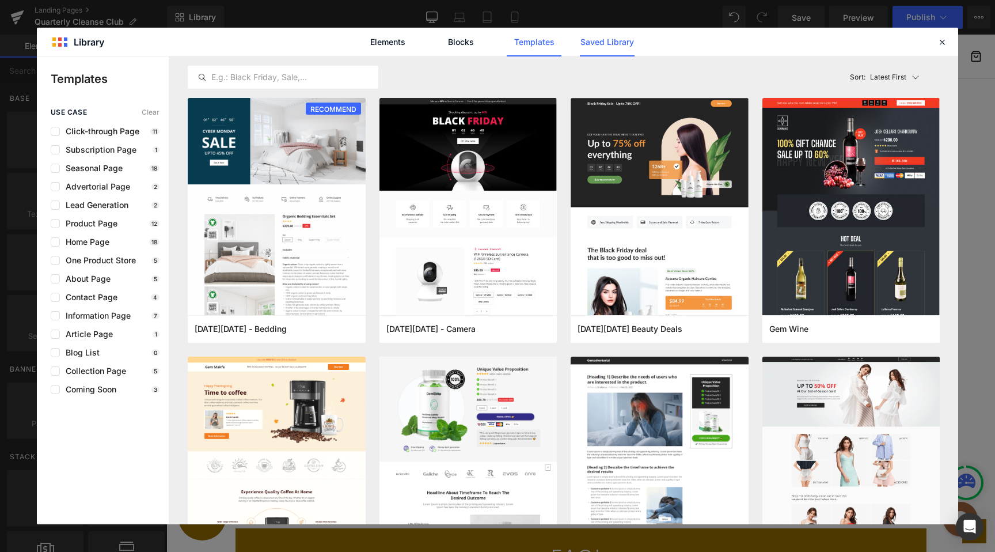
click at [602, 50] on link "Saved Library" at bounding box center [607, 42] width 55 height 29
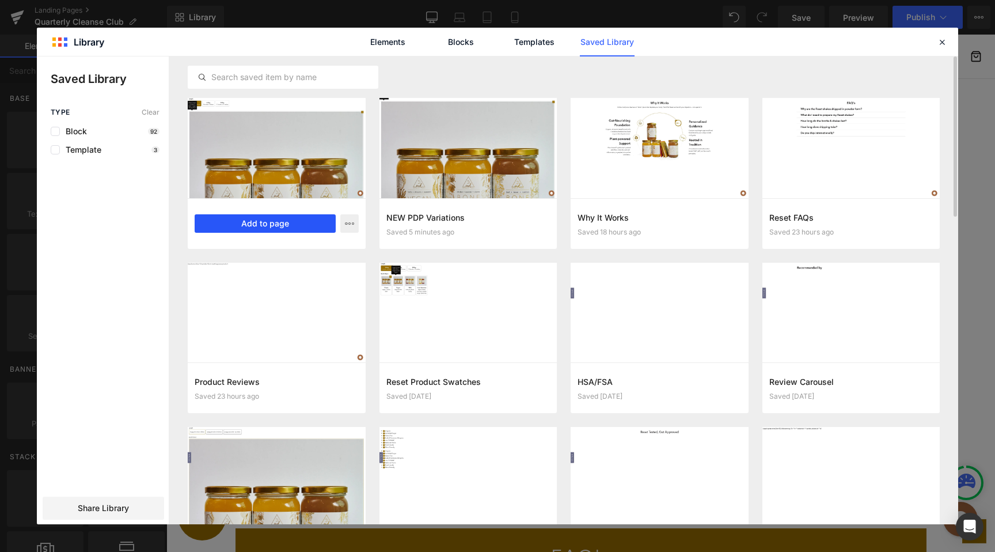
click at [283, 226] on button "Add to page" at bounding box center [265, 223] width 141 height 18
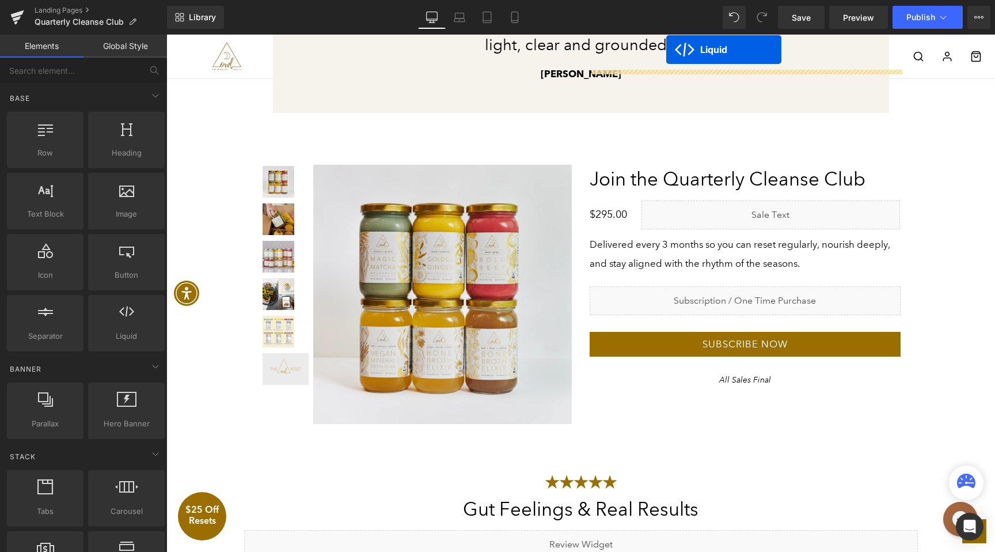
scroll to position [2281, 0]
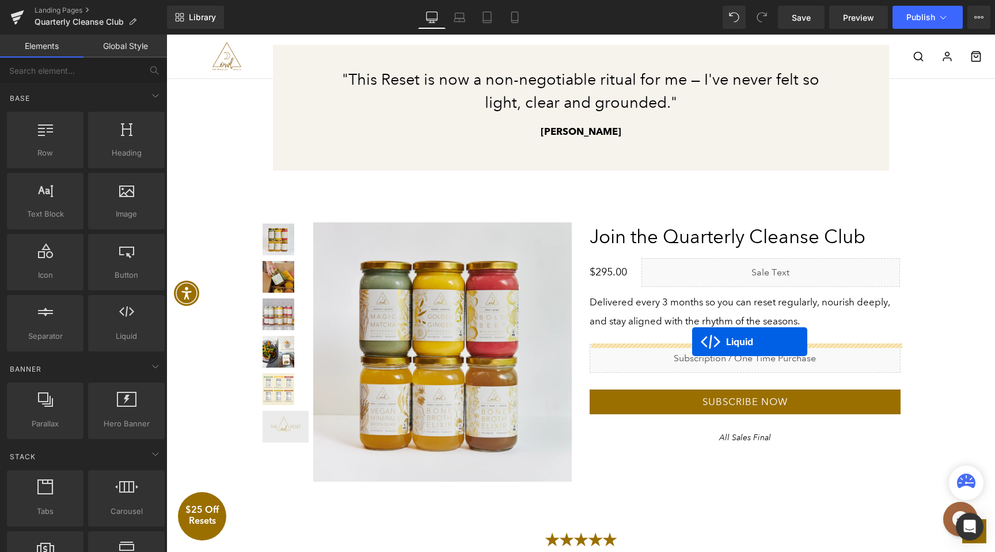
drag, startPoint x: 554, startPoint y: 100, endPoint x: 692, endPoint y: 342, distance: 278.5
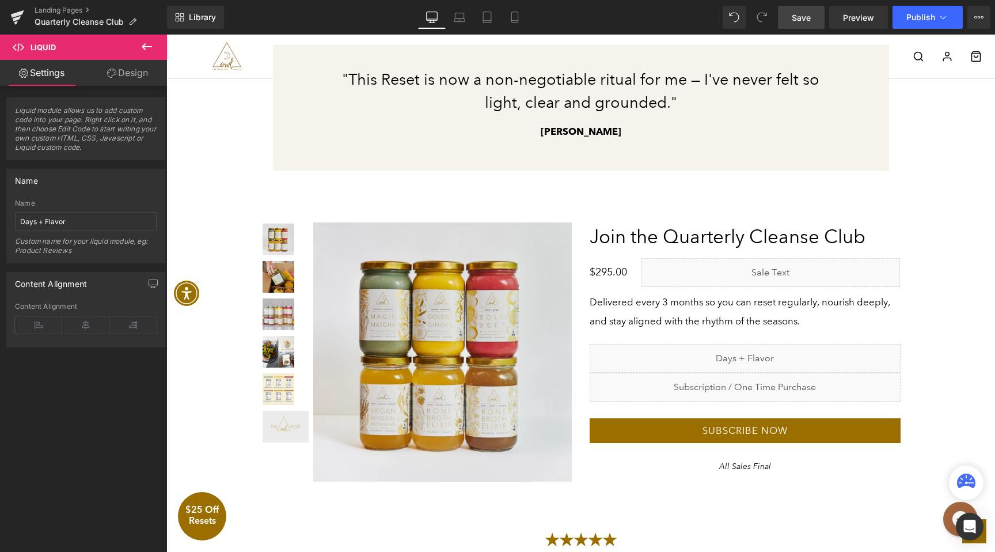
click at [813, 20] on link "Save" at bounding box center [801, 17] width 47 height 23
click at [147, 43] on icon at bounding box center [147, 47] width 14 height 14
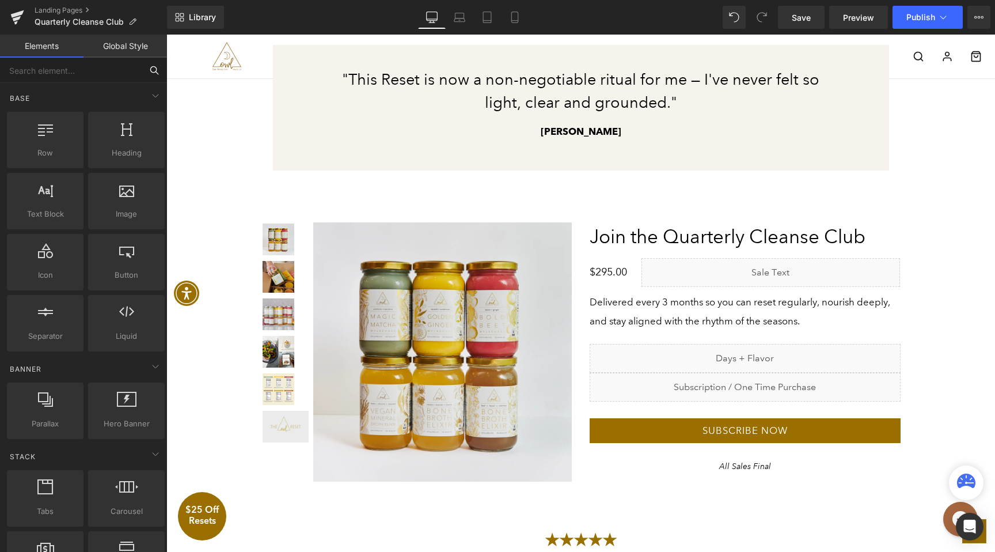
click at [78, 70] on input "text" at bounding box center [71, 70] width 142 height 25
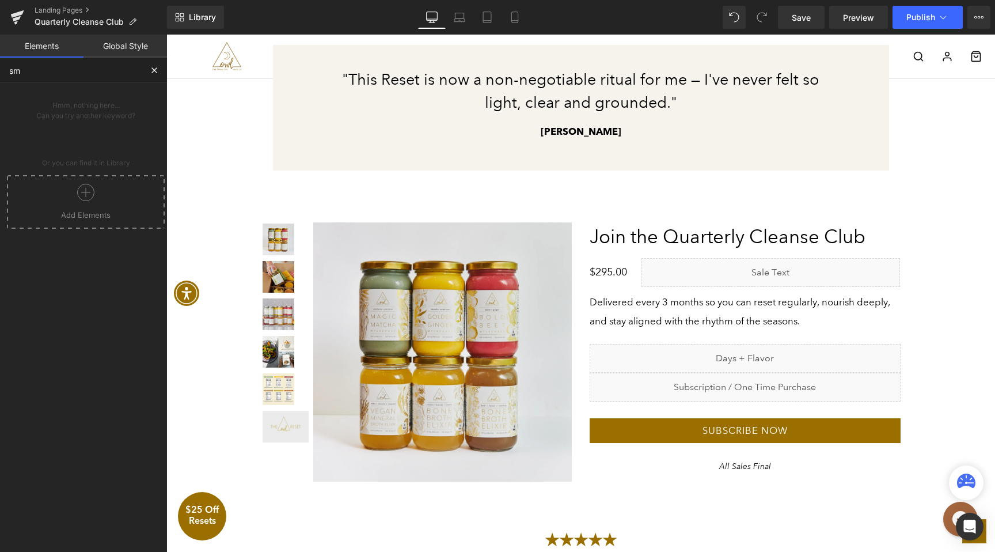
type input "s"
type input "w"
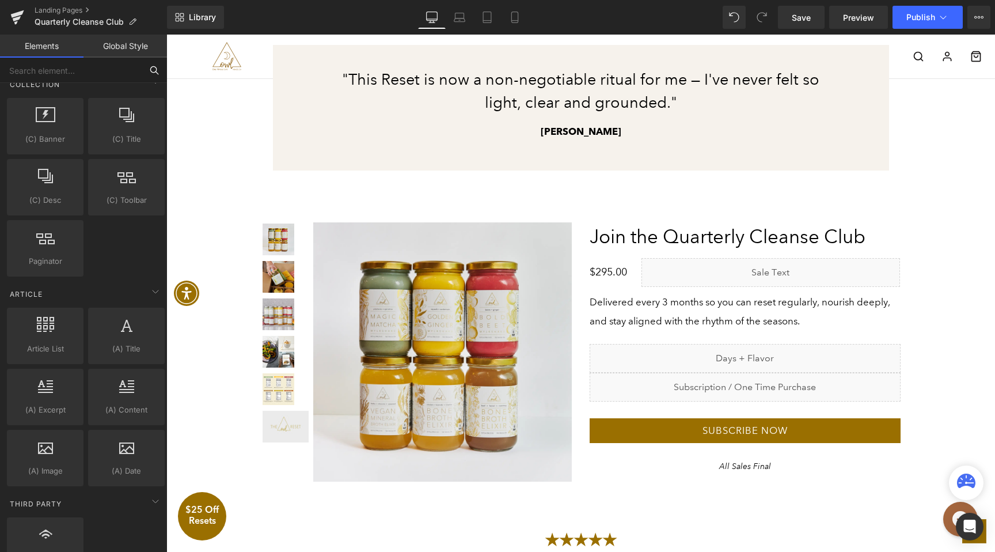
scroll to position [2012, 0]
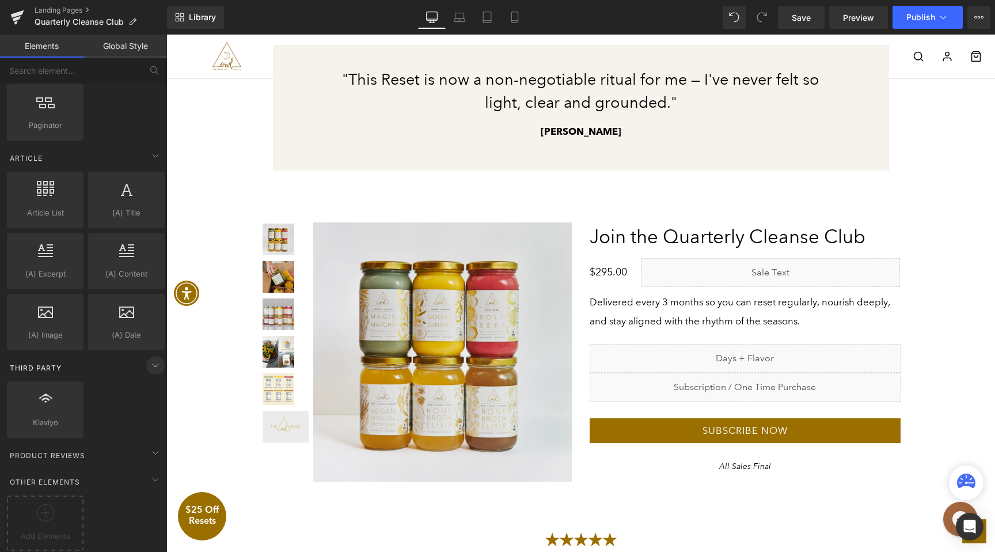
click at [150, 358] on icon at bounding box center [156, 365] width 14 height 14
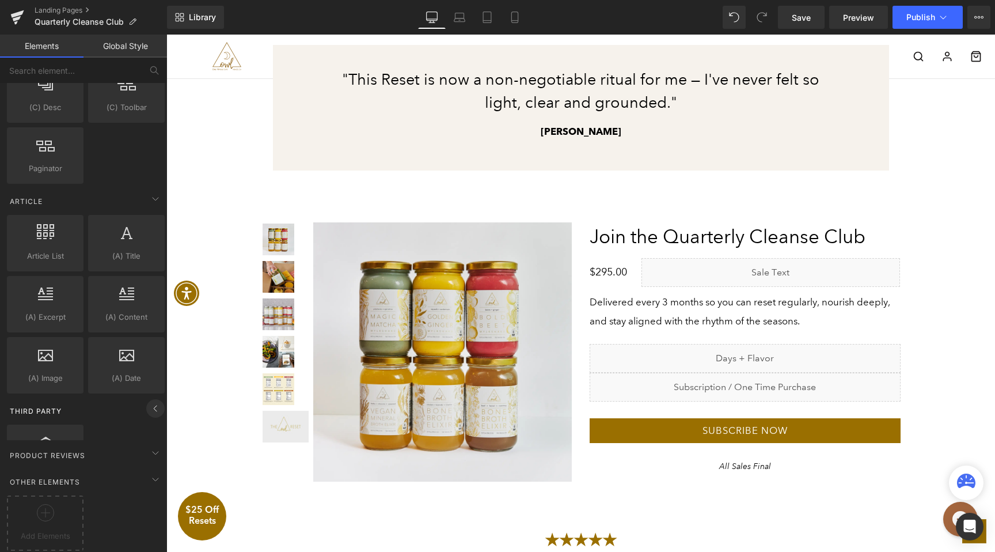
scroll to position [1951, 0]
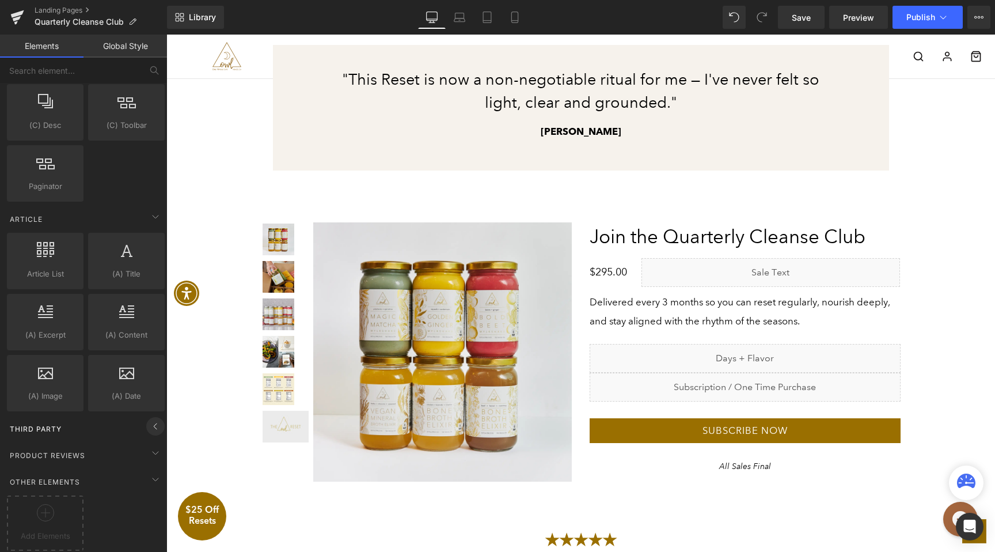
click at [150, 419] on icon at bounding box center [156, 426] width 14 height 14
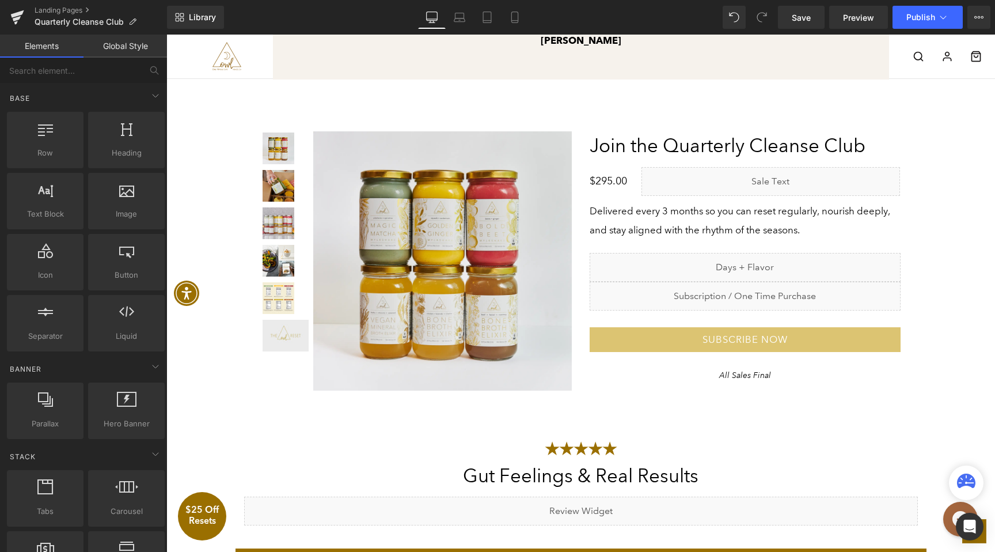
scroll to position [2375, 0]
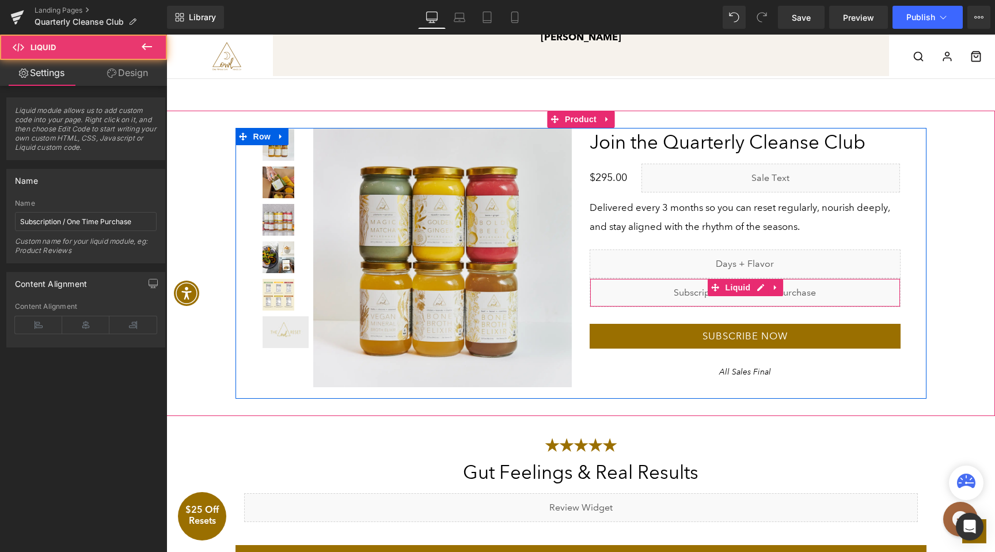
click at [759, 291] on div "Liquid" at bounding box center [745, 292] width 311 height 29
click at [763, 289] on div "Liquid" at bounding box center [745, 292] width 311 height 29
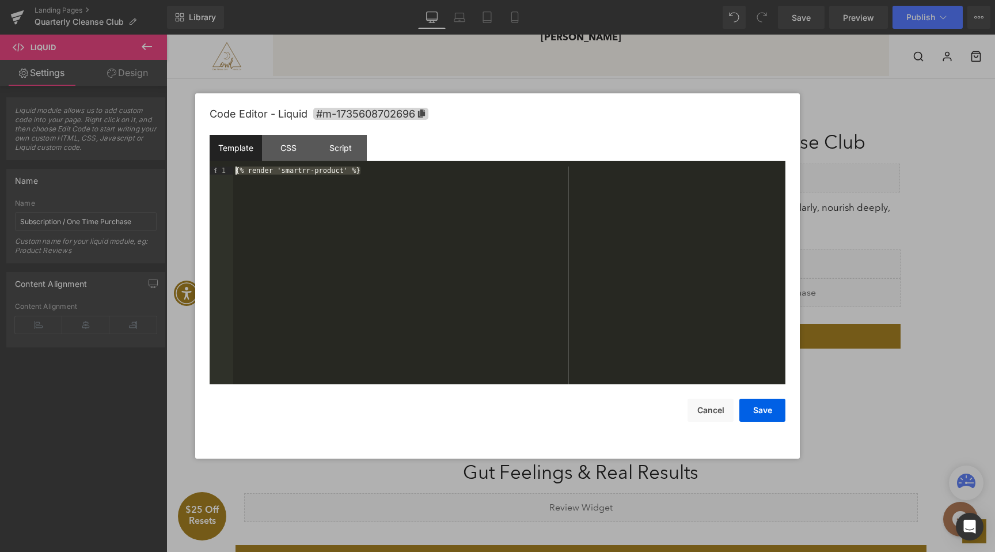
drag, startPoint x: 381, startPoint y: 175, endPoint x: 169, endPoint y: 171, distance: 211.4
click at [169, 171] on body "Liquid You are previewing how the will restyle your page. You can not edit Elem…" at bounding box center [497, 276] width 995 height 552
click at [286, 152] on div "CSS" at bounding box center [288, 148] width 52 height 26
click at [335, 151] on div "Script" at bounding box center [341, 148] width 52 height 26
click at [230, 146] on div "Template" at bounding box center [236, 148] width 52 height 26
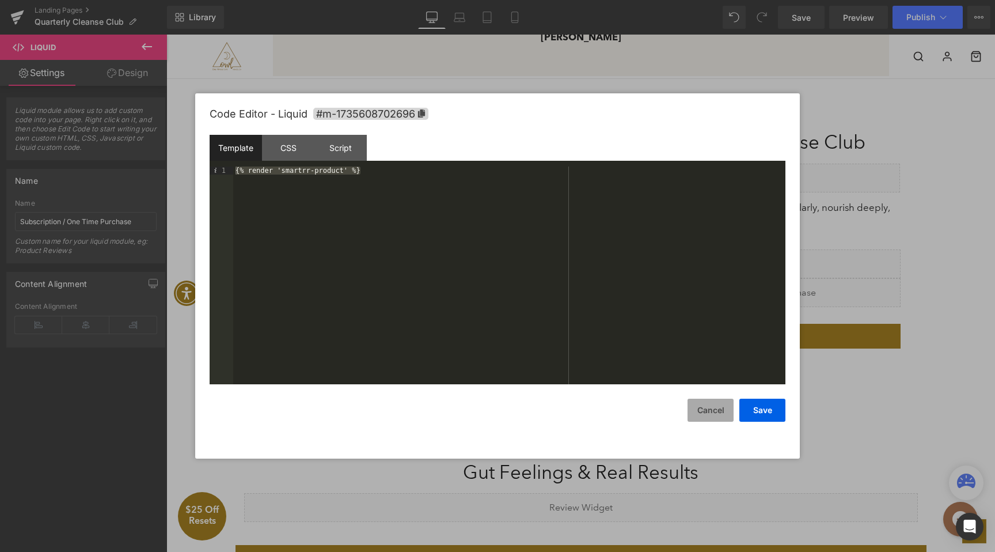
click at [721, 411] on button "Cancel" at bounding box center [711, 410] width 46 height 23
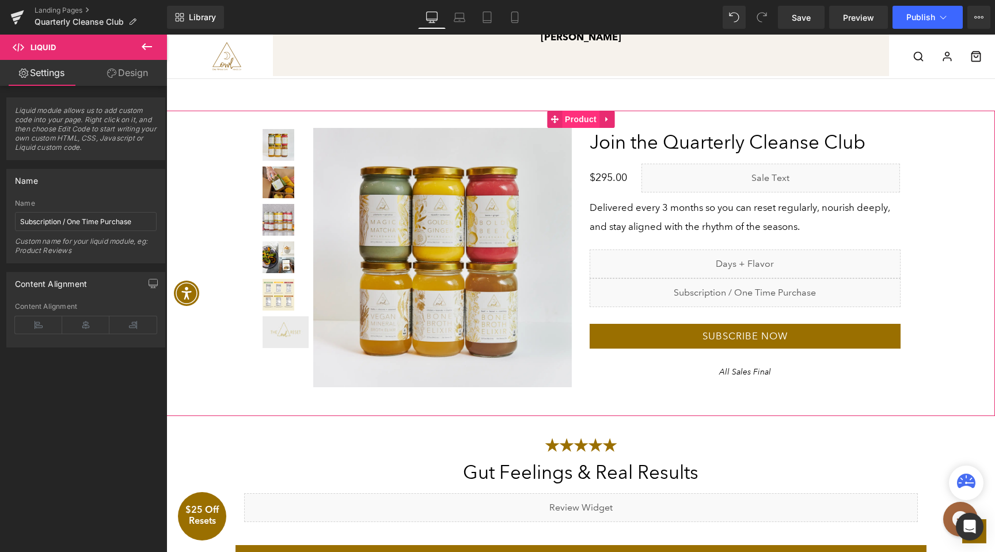
click at [589, 117] on span "Product" at bounding box center [580, 119] width 37 height 17
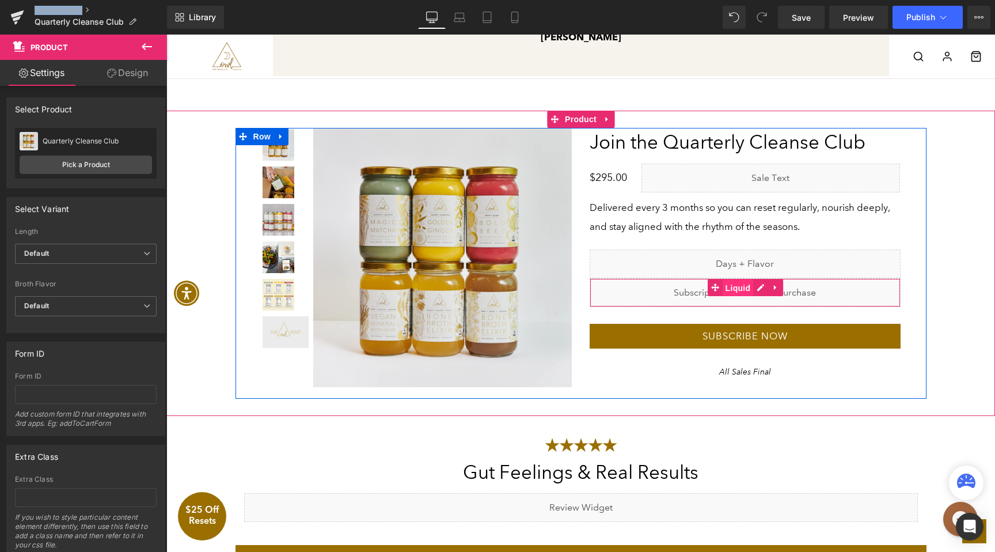
click at [726, 295] on span "Liquid" at bounding box center [738, 287] width 31 height 17
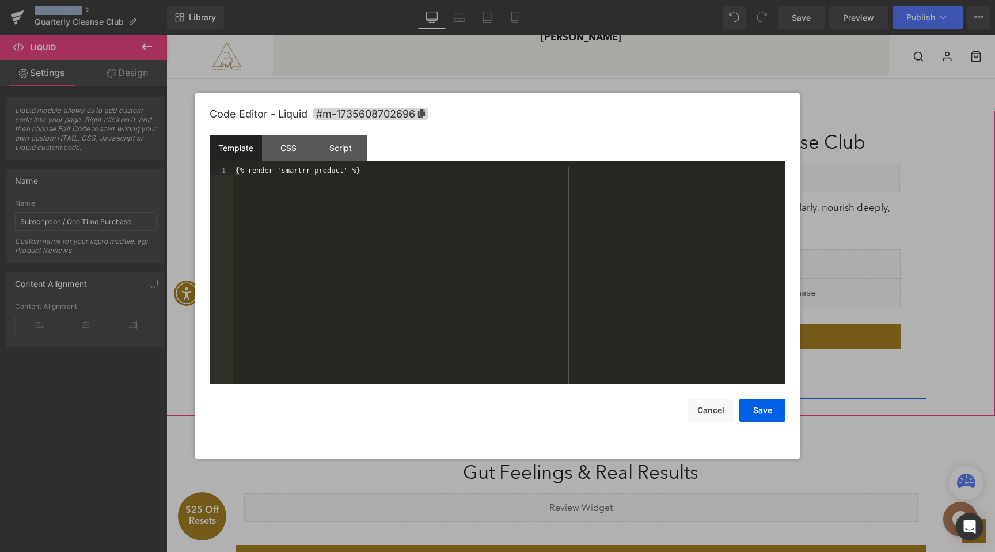
click at [763, 289] on div "Liquid" at bounding box center [745, 292] width 311 height 29
click at [717, 403] on button "Cancel" at bounding box center [711, 410] width 46 height 23
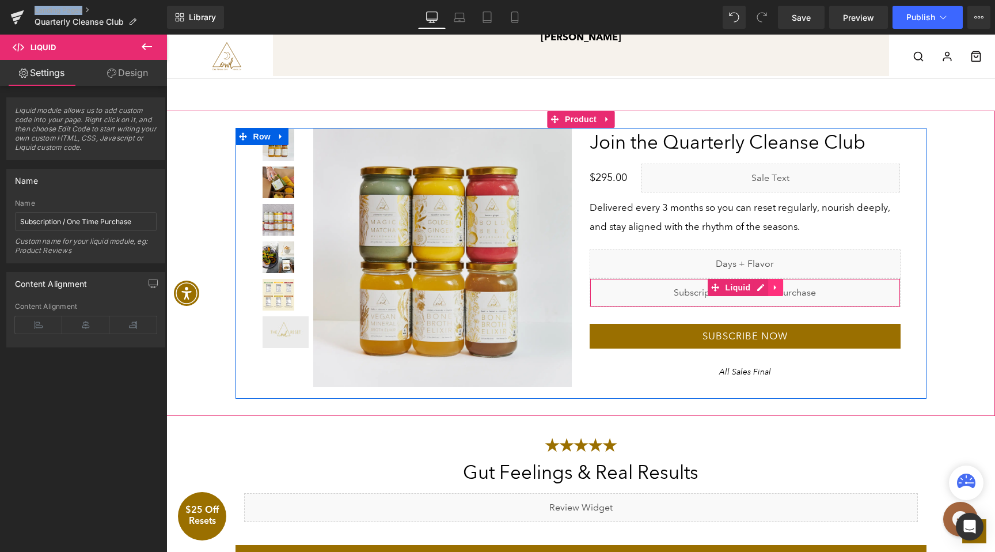
click at [778, 289] on icon at bounding box center [776, 287] width 8 height 9
click at [779, 289] on icon at bounding box center [783, 287] width 8 height 9
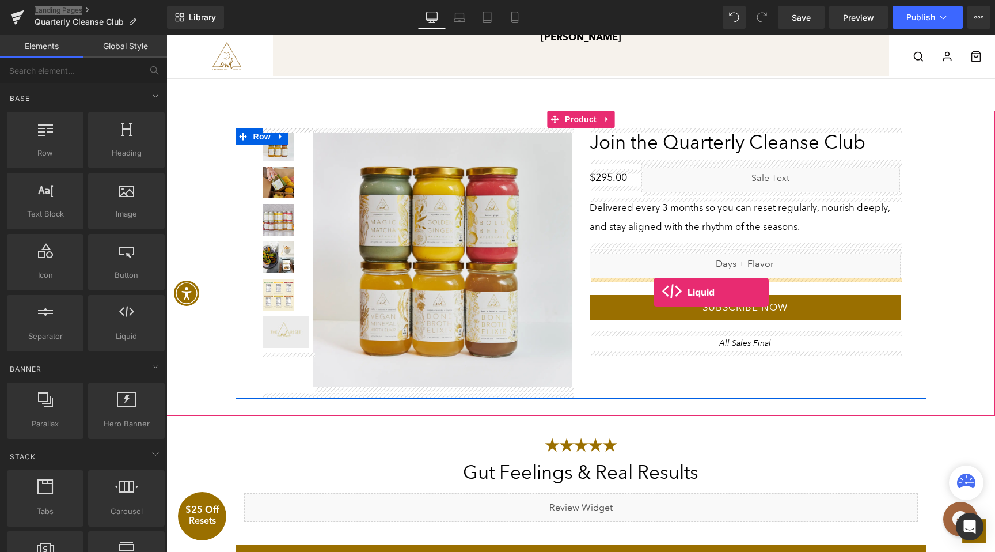
drag, startPoint x: 264, startPoint y: 353, endPoint x: 655, endPoint y: 290, distance: 395.5
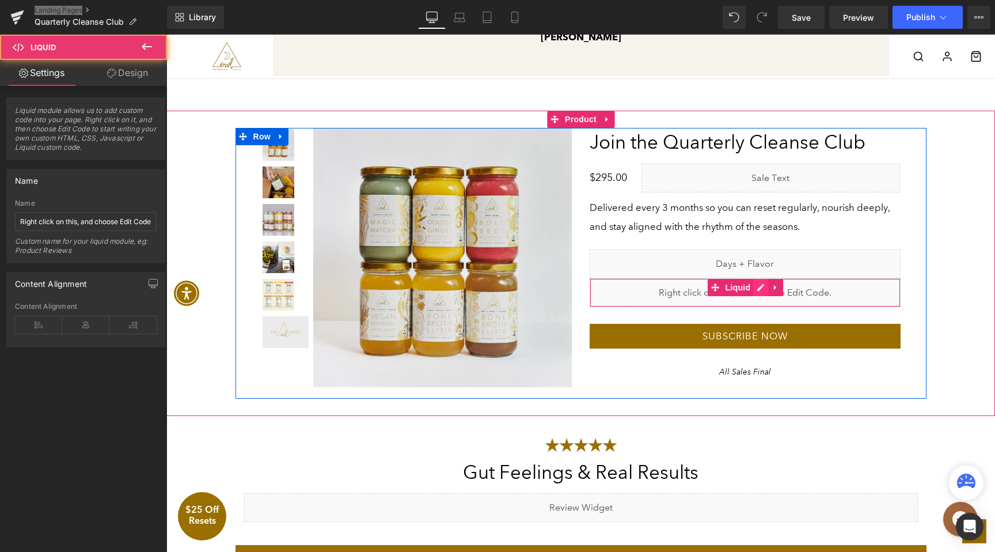
click at [759, 287] on div "Liquid" at bounding box center [745, 292] width 311 height 29
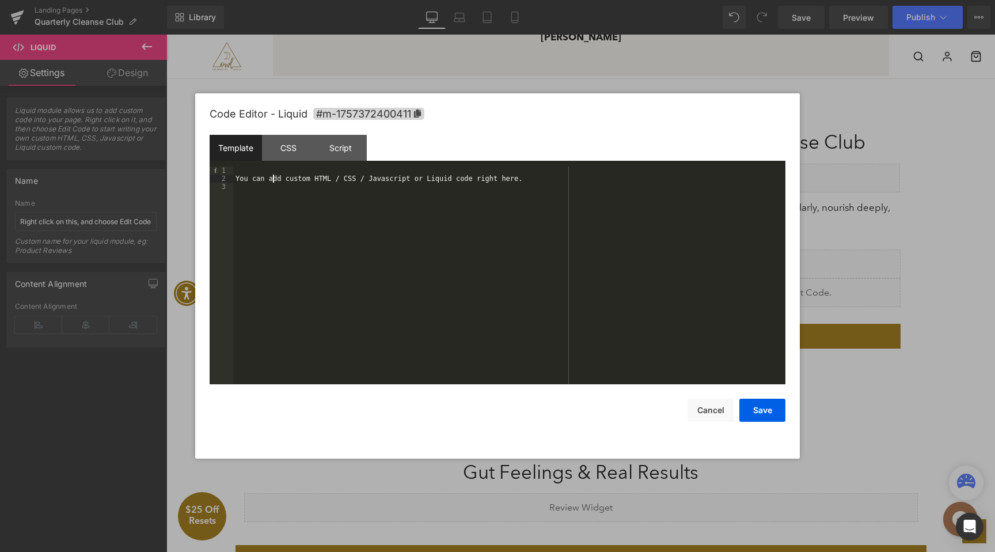
click at [272, 180] on div "You can add custom HTML / CSS / Javascript or Liquid code right here." at bounding box center [509, 283] width 552 height 234
click at [751, 408] on button "Save" at bounding box center [763, 410] width 46 height 23
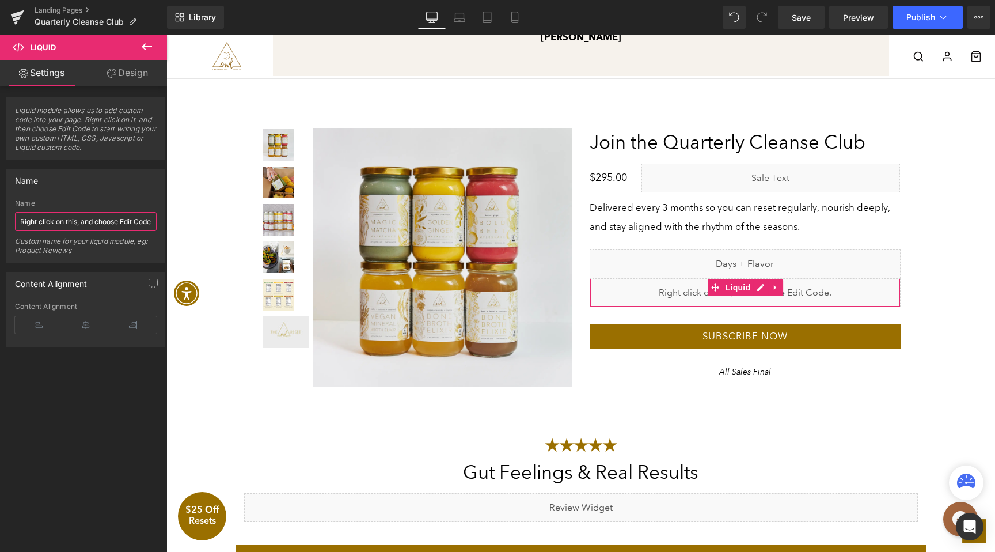
click at [90, 219] on input "Right click on this, and choose Edit Code." at bounding box center [86, 221] width 142 height 19
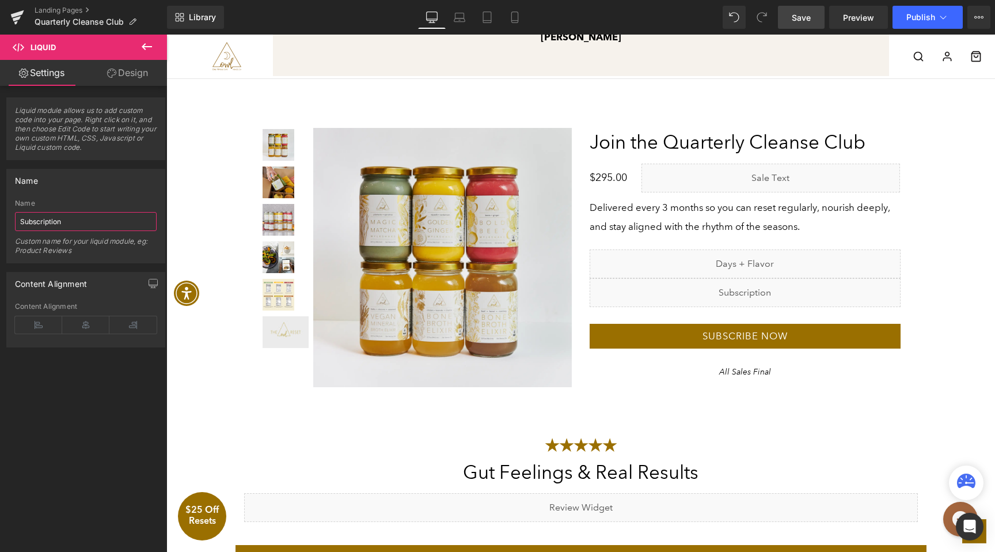
type input "Subscription"
click at [805, 13] on span "Save" at bounding box center [801, 18] width 19 height 12
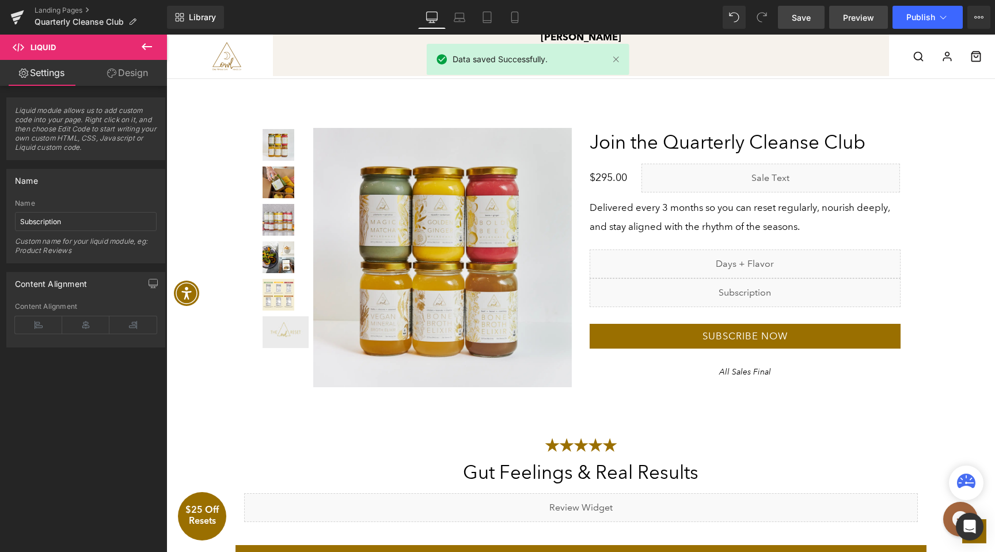
click at [874, 16] on span "Preview" at bounding box center [858, 18] width 31 height 12
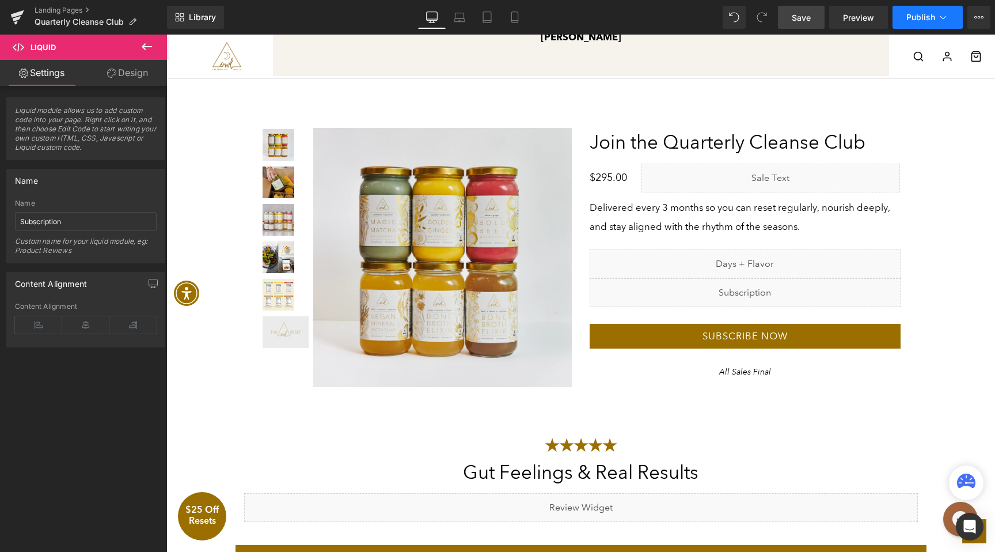
click at [909, 20] on span "Publish" at bounding box center [921, 17] width 29 height 9
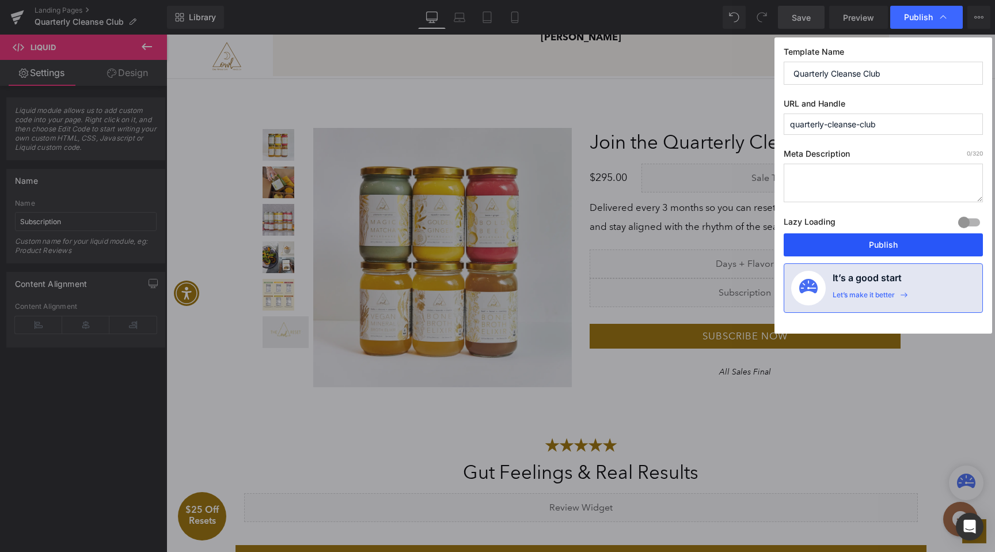
click at [873, 245] on button "Publish" at bounding box center [883, 244] width 199 height 23
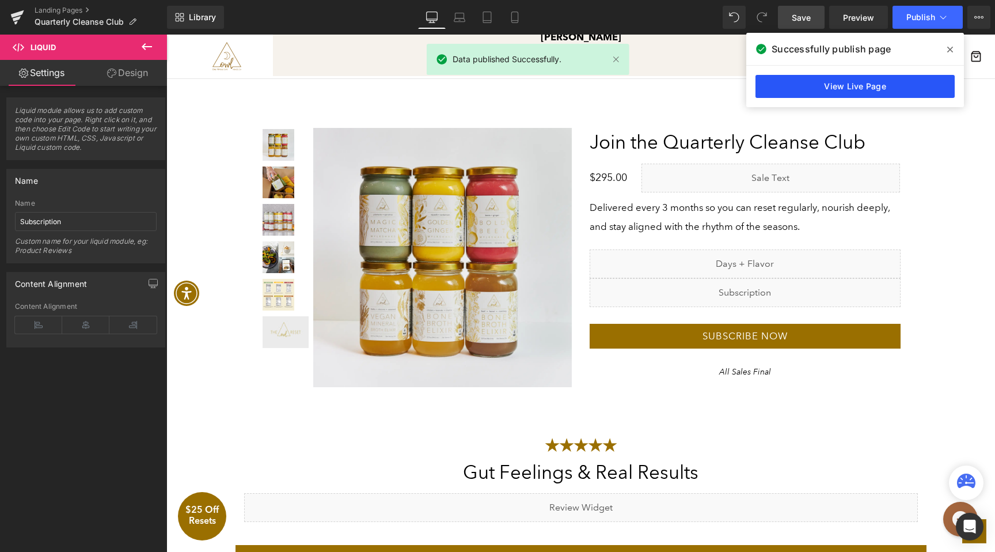
click at [891, 89] on link "View Live Page" at bounding box center [855, 86] width 199 height 23
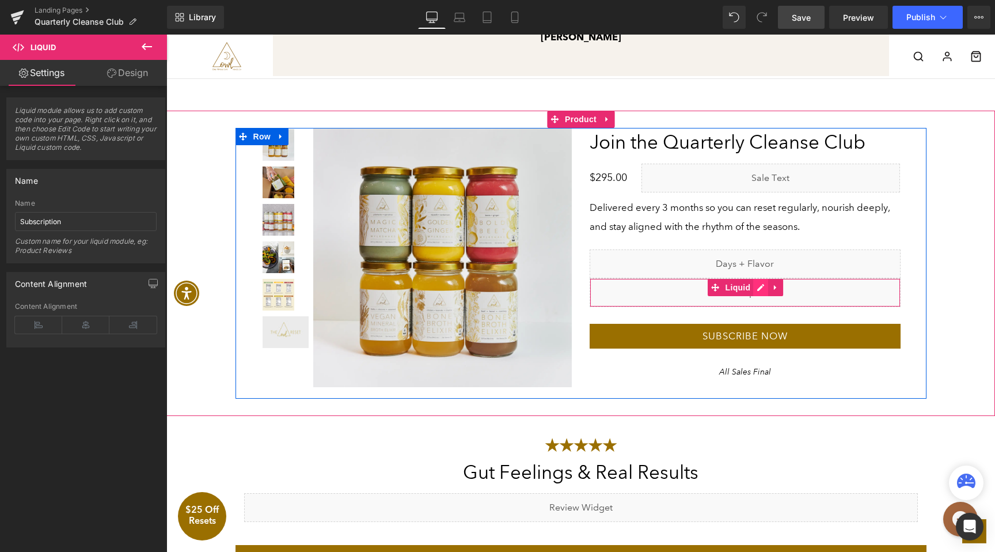
click at [758, 285] on icon at bounding box center [761, 287] width 8 height 9
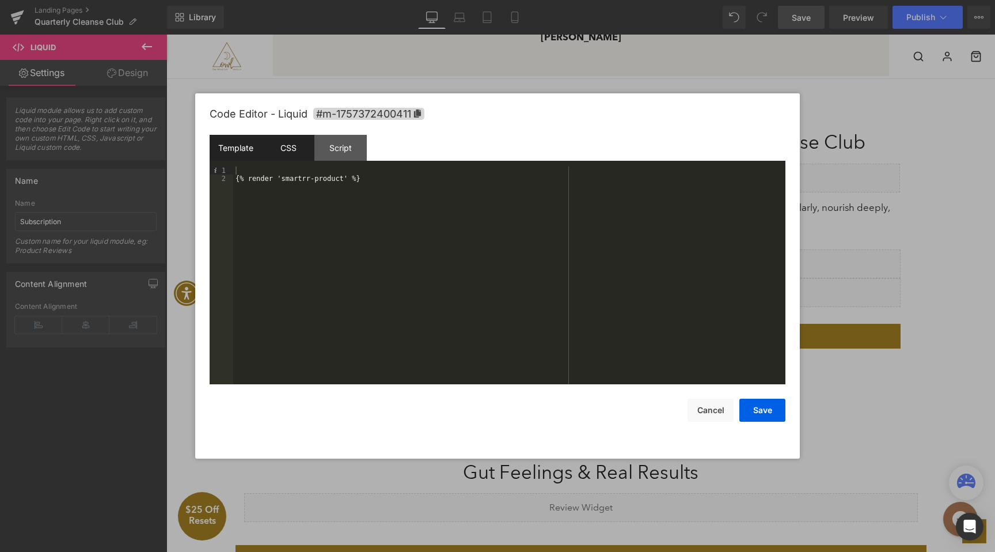
click at [301, 152] on div "CSS" at bounding box center [288, 148] width 52 height 26
click at [240, 149] on div "Template" at bounding box center [236, 148] width 52 height 26
click at [703, 410] on button "Cancel" at bounding box center [711, 410] width 46 height 23
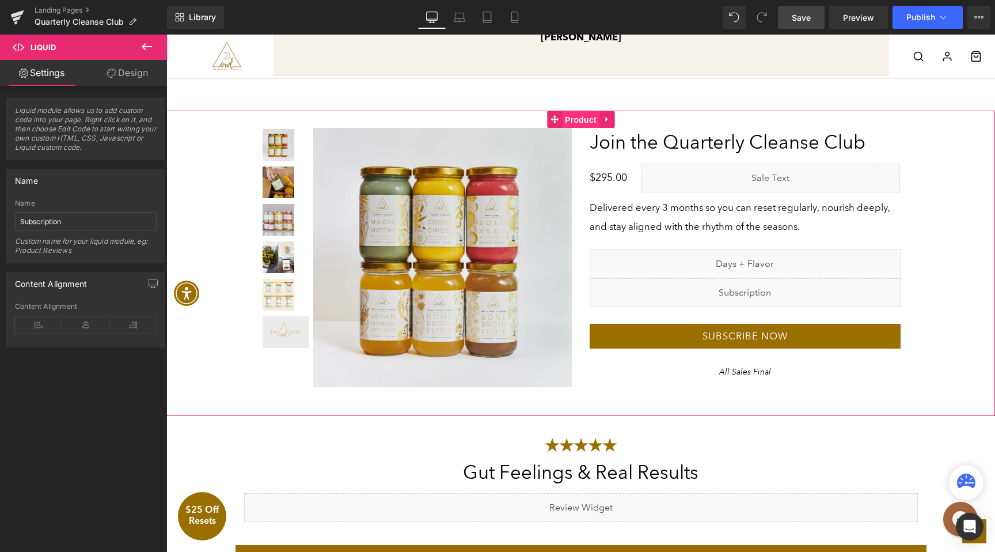
click at [588, 118] on span "Product" at bounding box center [580, 119] width 37 height 17
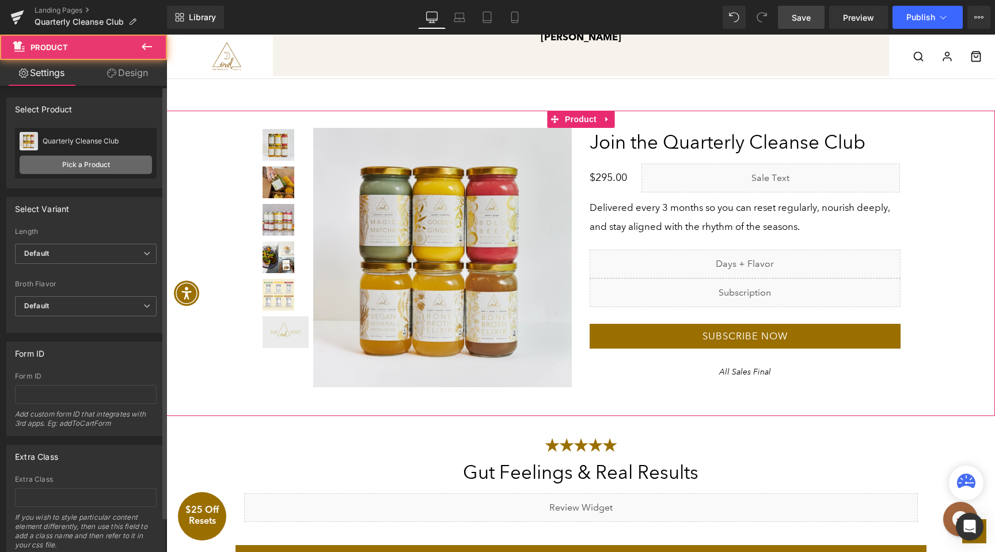
click at [101, 162] on link "Pick a Product" at bounding box center [86, 165] width 132 height 18
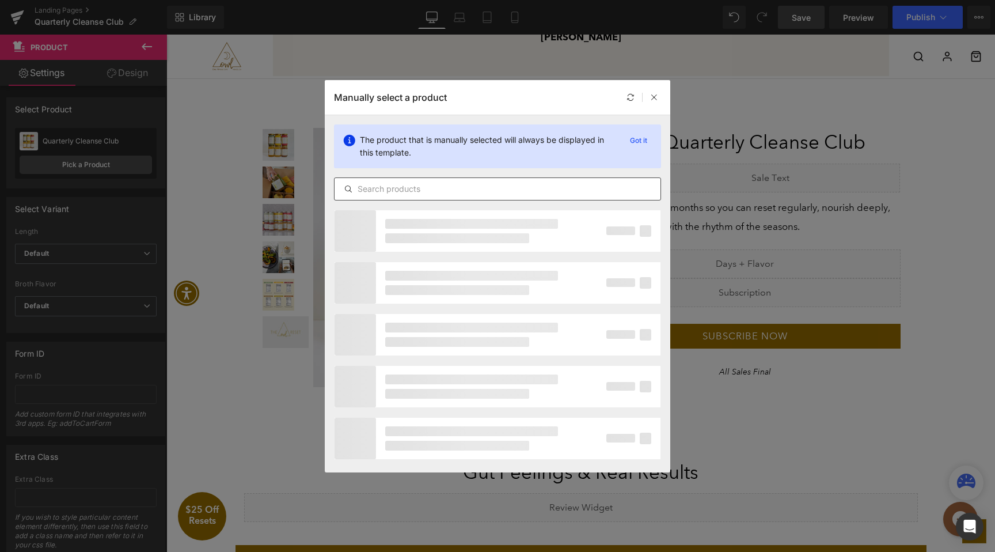
click at [406, 190] on input "text" at bounding box center [498, 189] width 326 height 14
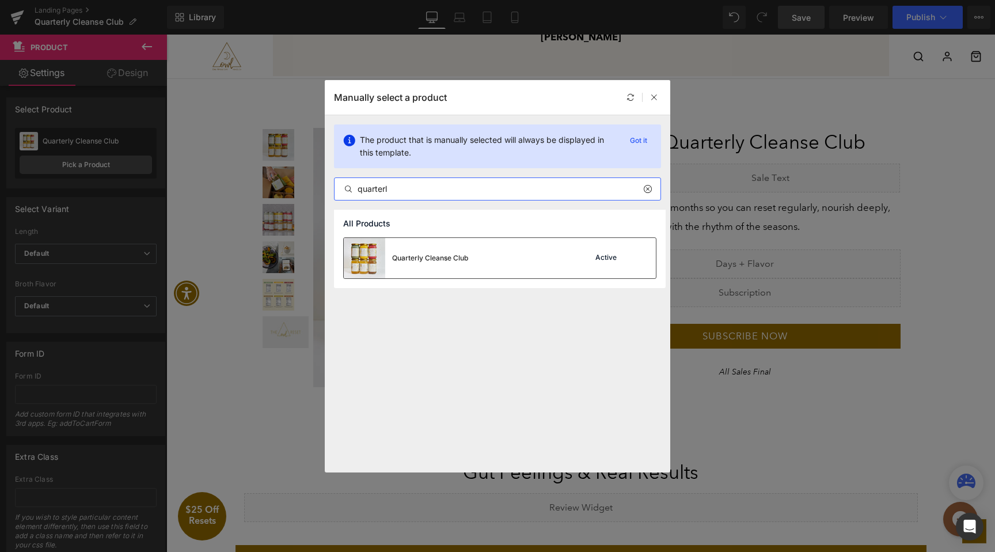
type input "quarterl"
click at [546, 263] on div "Quarterly Cleanse Club Active" at bounding box center [500, 258] width 312 height 40
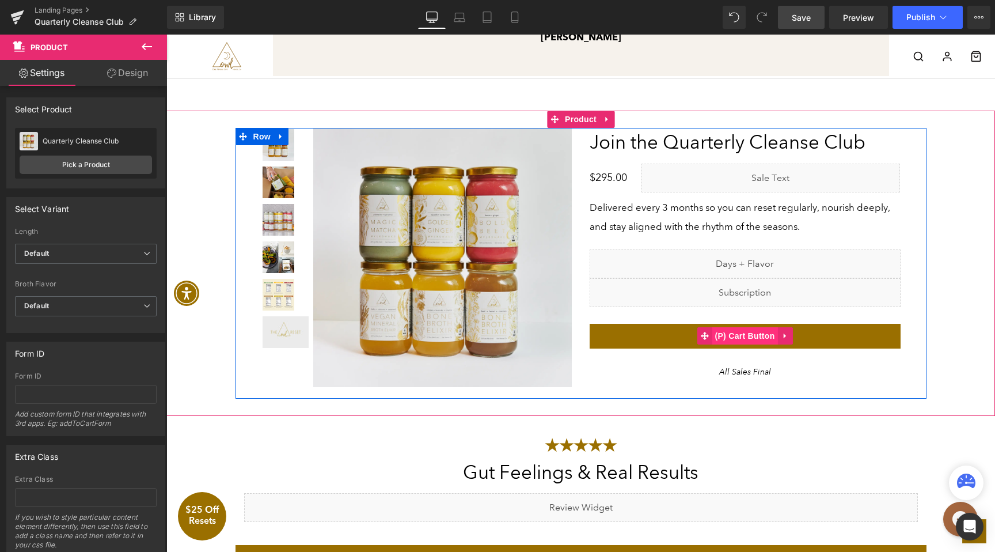
click at [749, 332] on span "(P) Cart Button" at bounding box center [745, 335] width 66 height 17
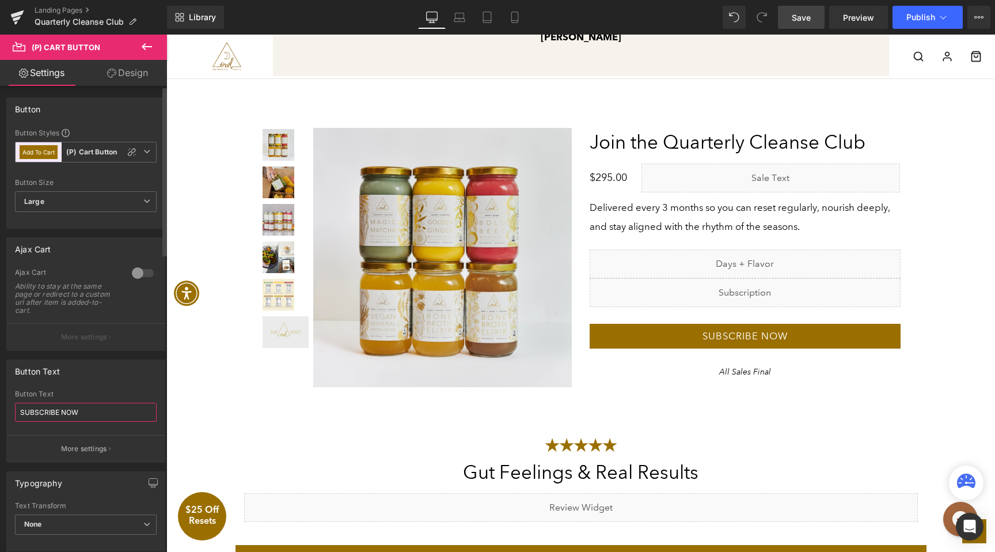
click at [94, 406] on input "SUBSCRIBE NOW" at bounding box center [86, 412] width 142 height 19
type input "Add to Cart"
click at [101, 448] on p "More settings" at bounding box center [84, 449] width 46 height 10
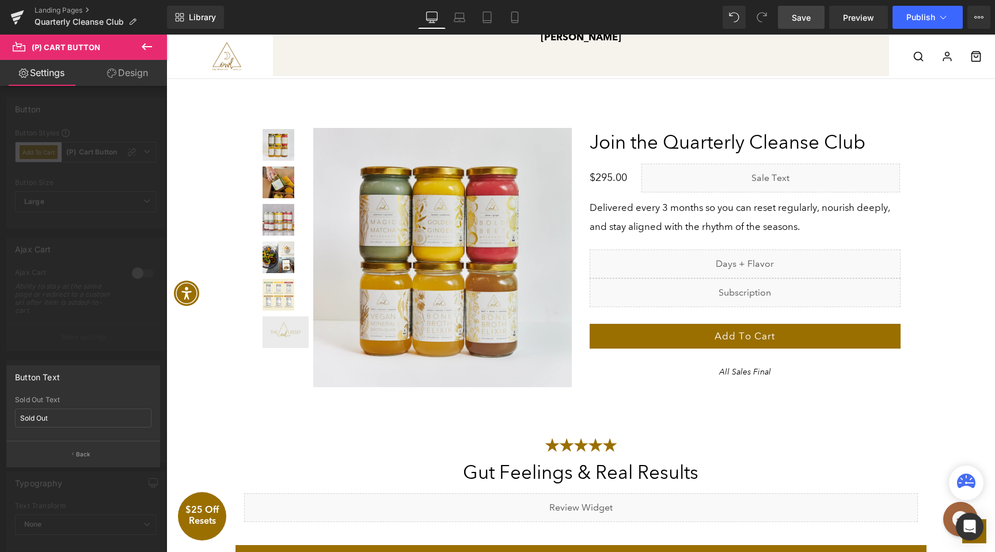
click at [103, 351] on div at bounding box center [83, 296] width 167 height 523
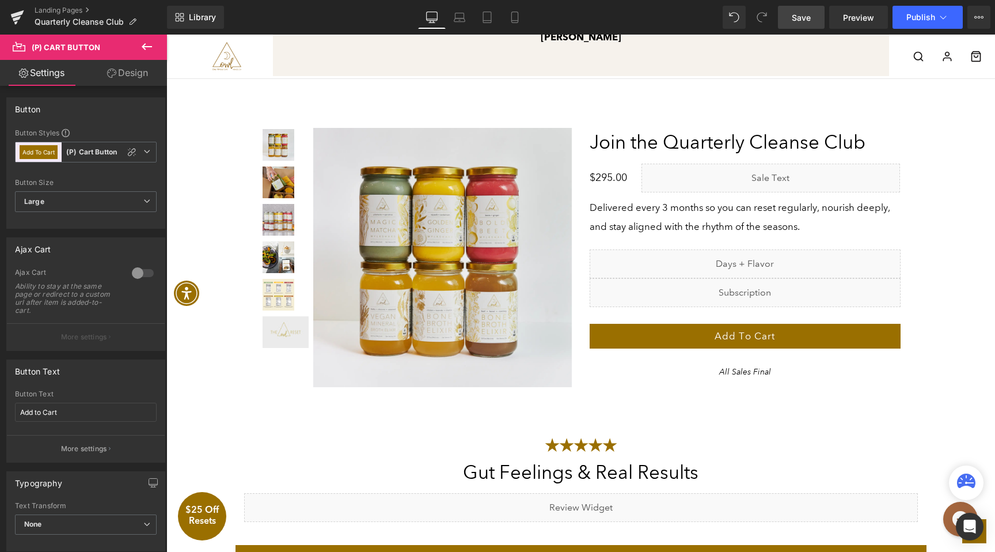
click at [796, 16] on span "Save" at bounding box center [801, 18] width 19 height 12
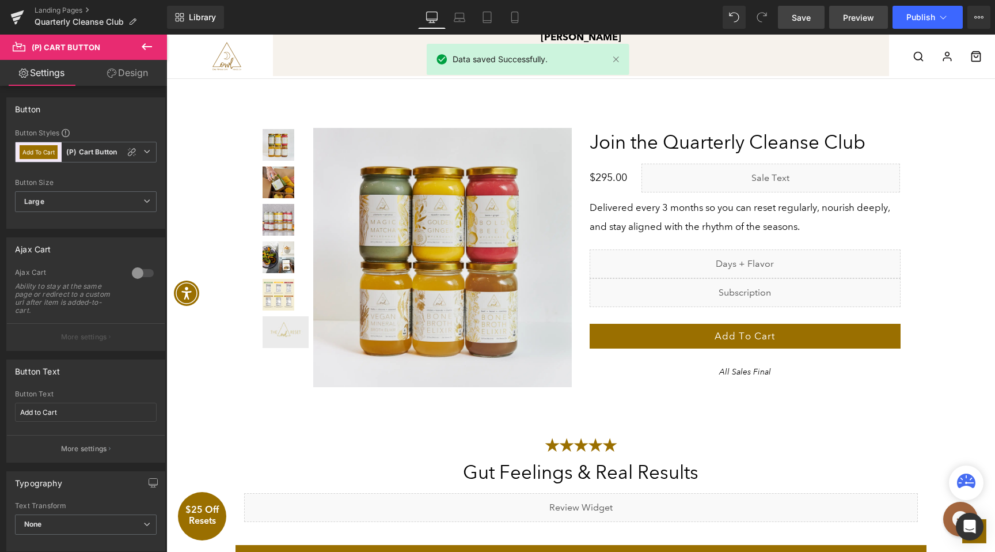
click at [859, 19] on span "Preview" at bounding box center [858, 18] width 31 height 12
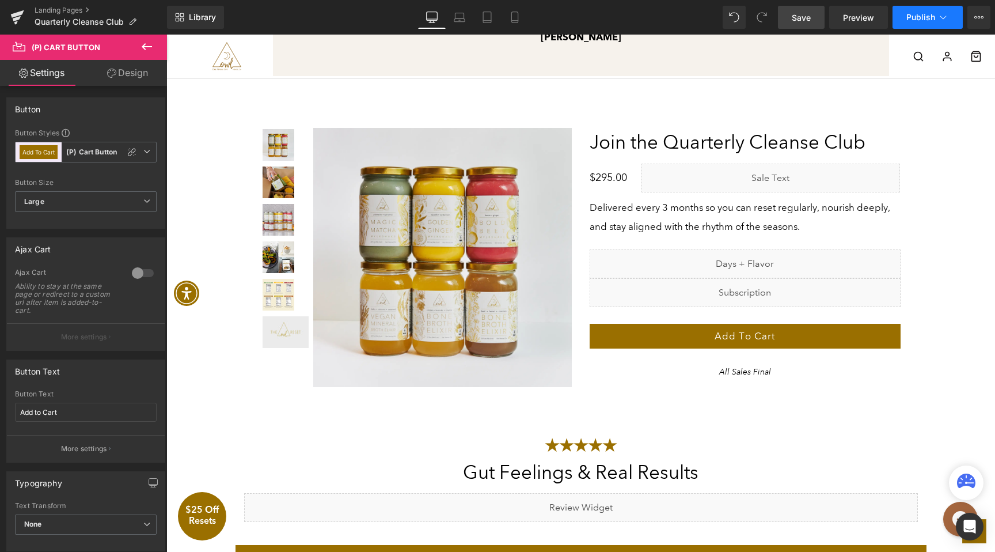
click at [925, 16] on span "Publish" at bounding box center [921, 17] width 29 height 9
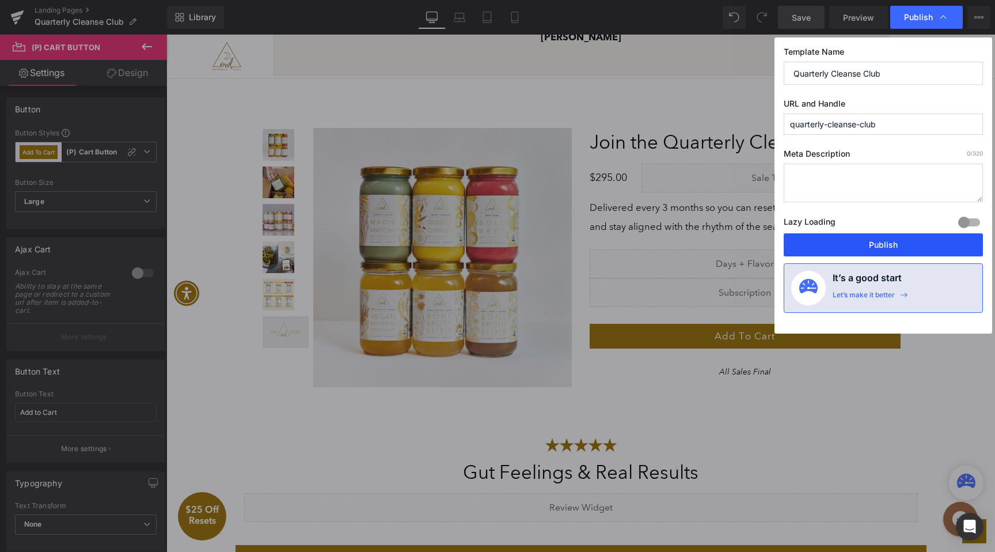
click at [856, 247] on button "Publish" at bounding box center [883, 244] width 199 height 23
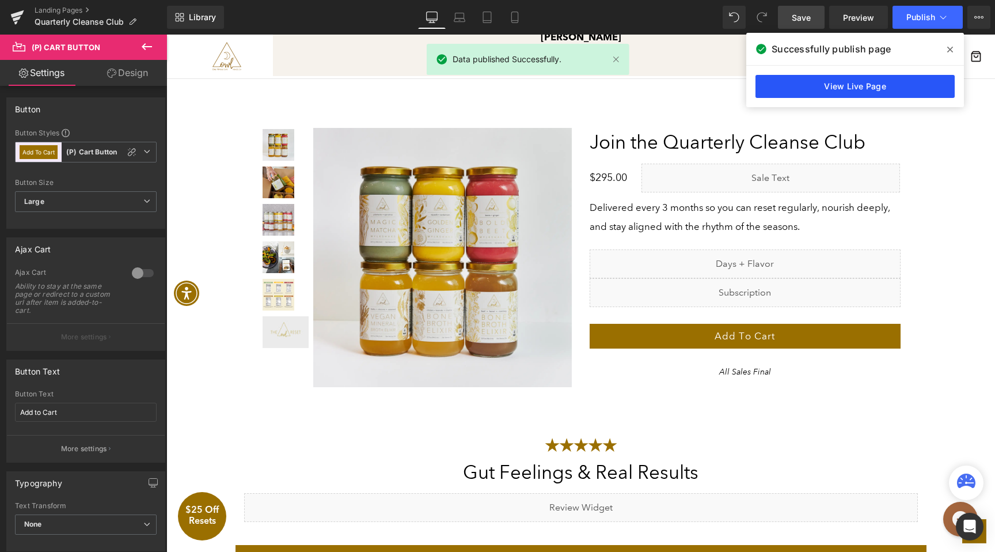
click at [898, 84] on link "View Live Page" at bounding box center [855, 86] width 199 height 23
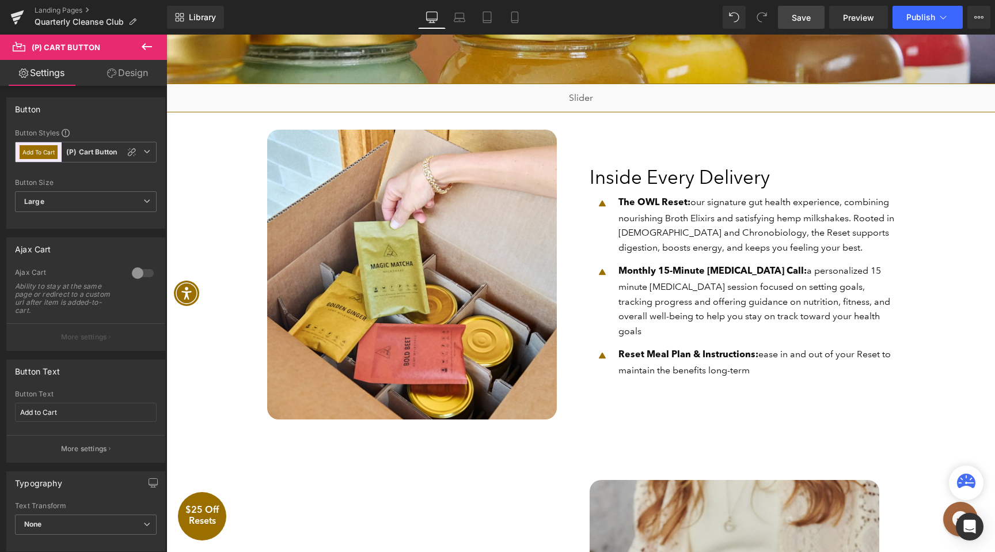
scroll to position [364, 0]
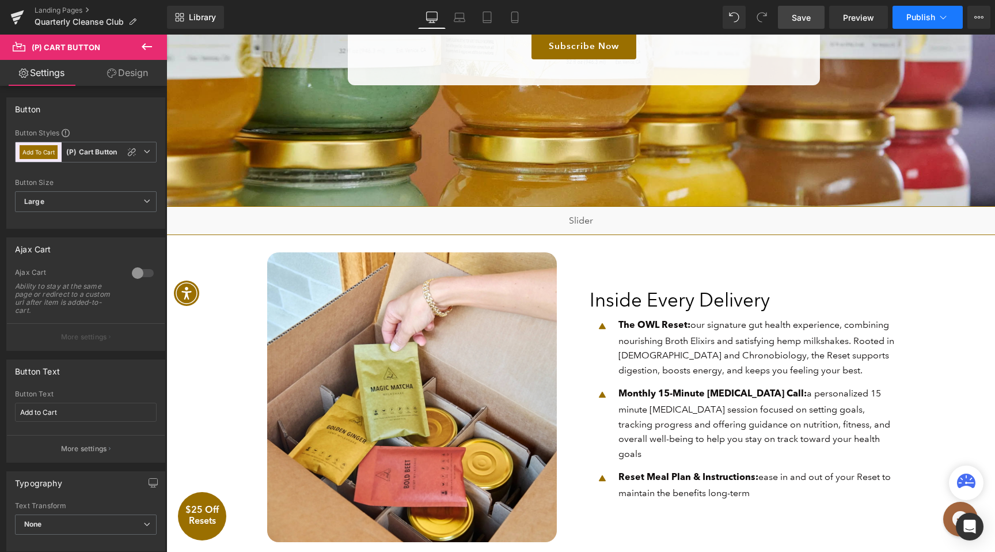
click at [923, 13] on span "Publish" at bounding box center [921, 17] width 29 height 9
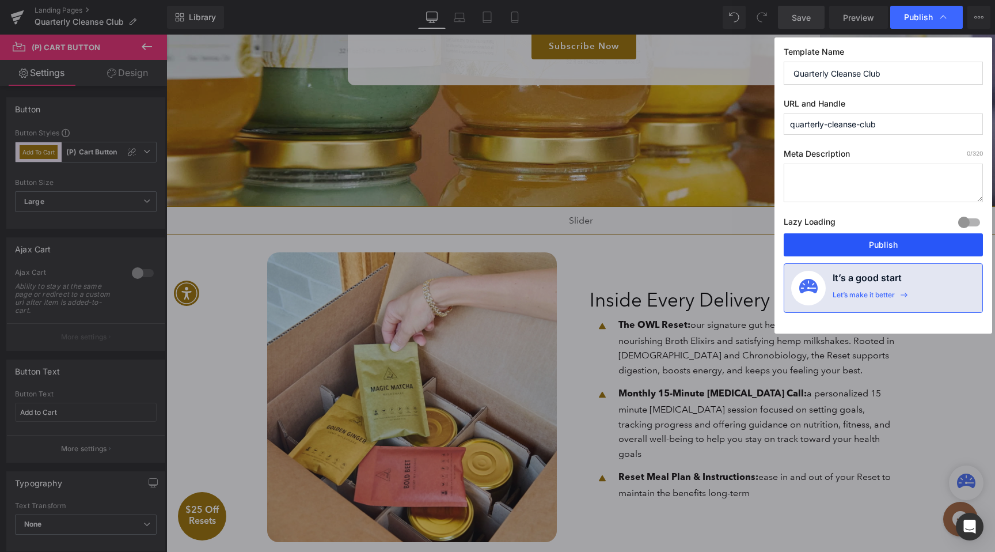
click at [824, 237] on button "Publish" at bounding box center [883, 244] width 199 height 23
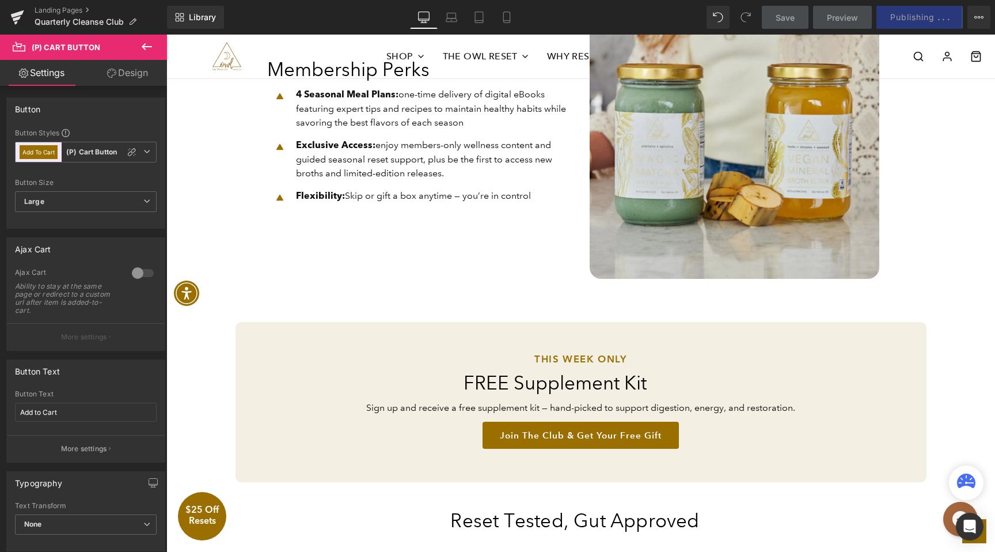
scroll to position [385, 0]
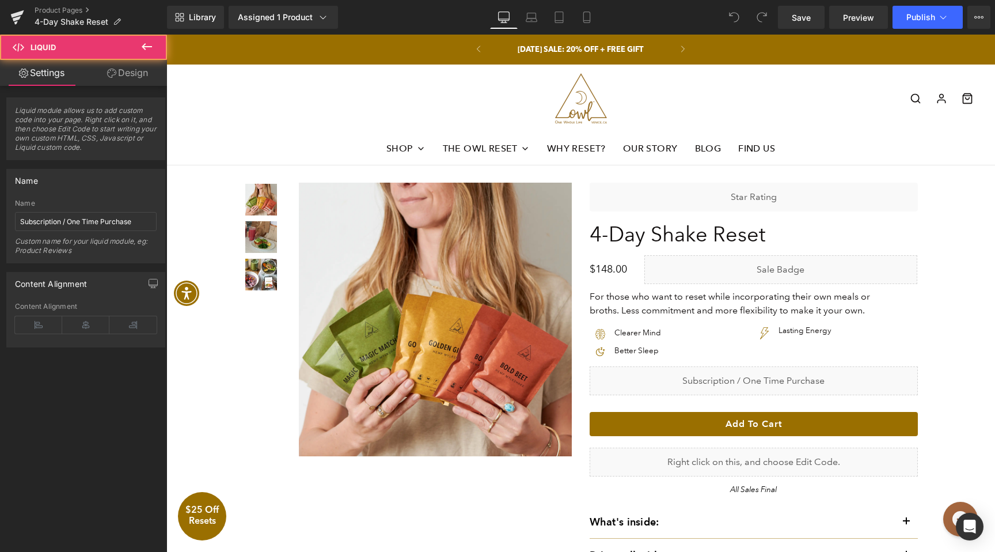
drag, startPoint x: 166, startPoint y: 35, endPoint x: 752, endPoint y: 382, distance: 680.6
click at [752, 382] on div "Liquid" at bounding box center [754, 380] width 328 height 29
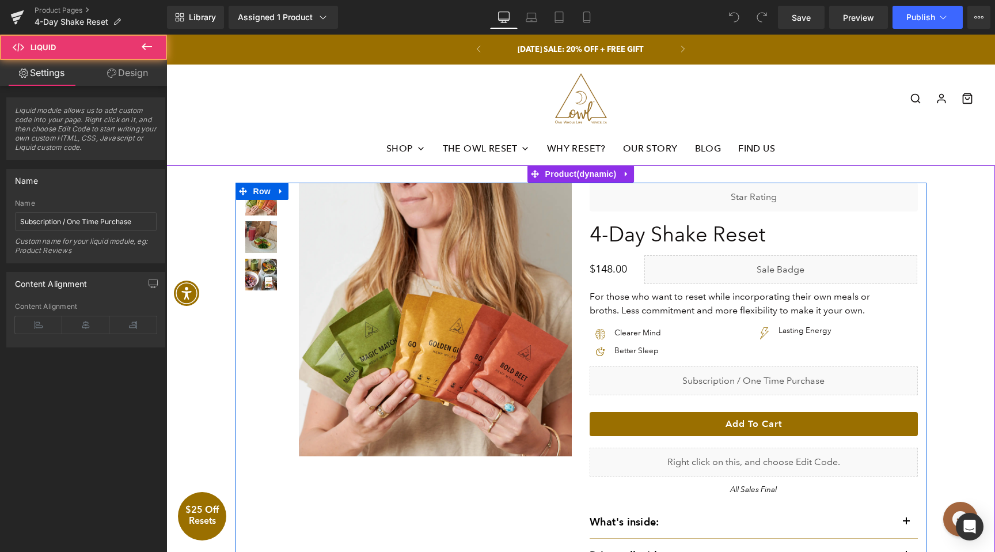
click at [770, 376] on div "Liquid" at bounding box center [754, 380] width 328 height 29
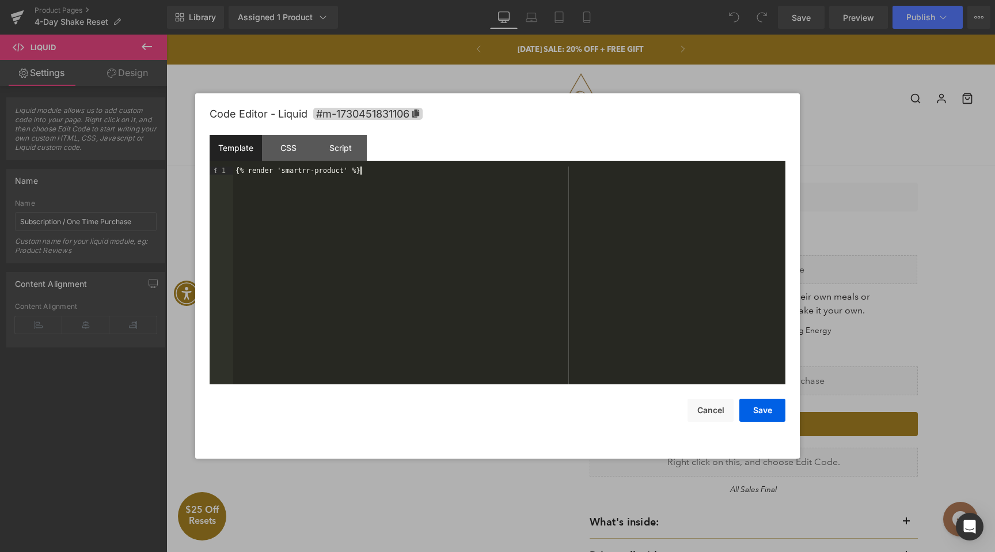
click at [393, 171] on div "{% render 'smartrr-product' %}" at bounding box center [509, 283] width 552 height 234
click at [297, 149] on div "CSS" at bounding box center [288, 148] width 52 height 26
click at [358, 149] on div "Script" at bounding box center [341, 148] width 52 height 26
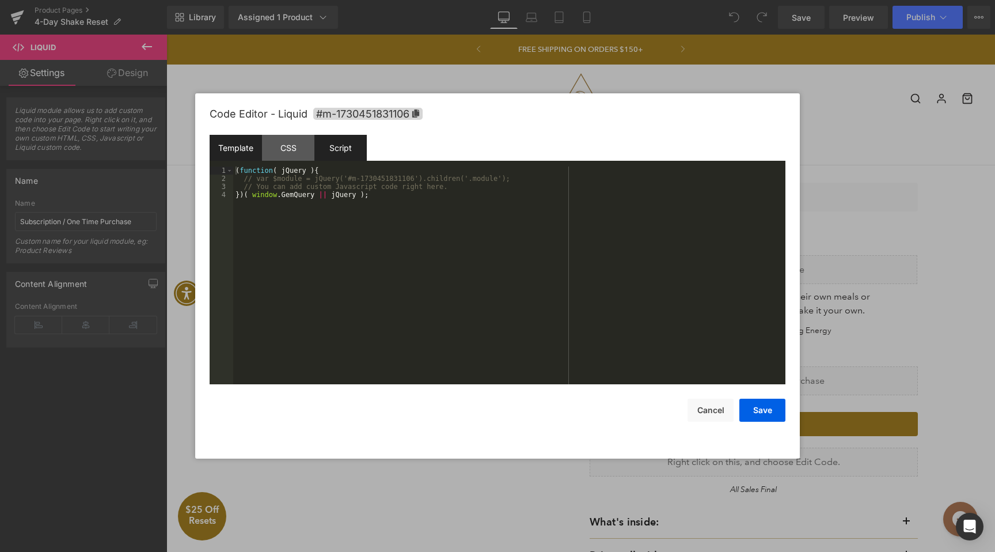
click at [248, 147] on div "Template" at bounding box center [236, 148] width 52 height 26
click at [711, 414] on button "Cancel" at bounding box center [711, 410] width 46 height 23
